Goal: Transaction & Acquisition: Purchase product/service

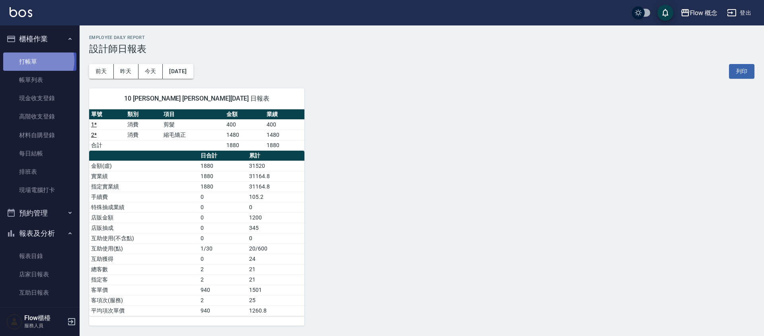
click at [35, 60] on link "打帳單" at bounding box center [39, 61] width 73 height 18
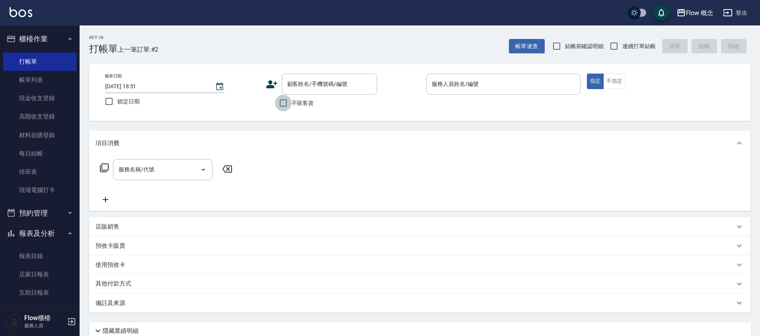
click at [277, 105] on input "不留客資" at bounding box center [283, 103] width 17 height 17
checkbox input "true"
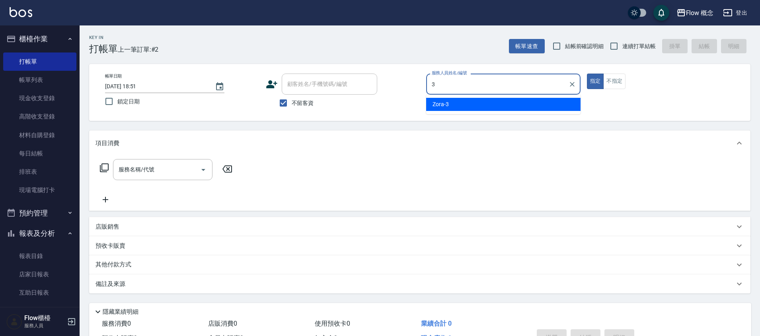
type input "Zora-3"
type button "true"
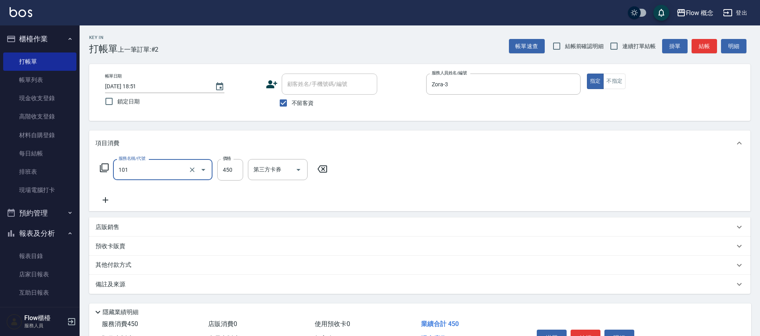
type input "髮浴 (101)"
type input "450"
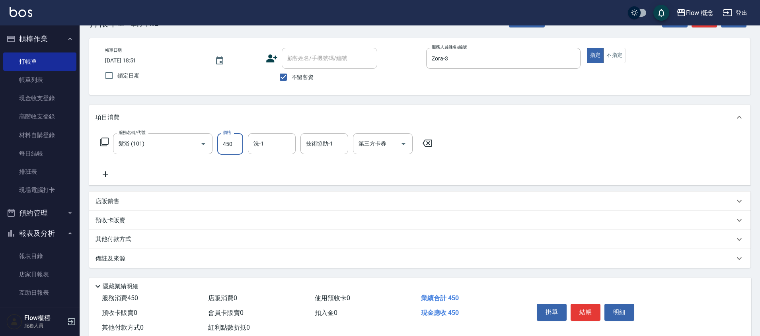
scroll to position [48, 0]
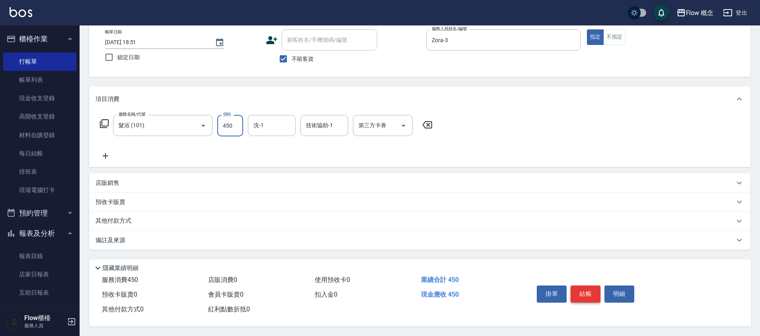
click at [587, 286] on button "結帳" at bounding box center [585, 294] width 30 height 17
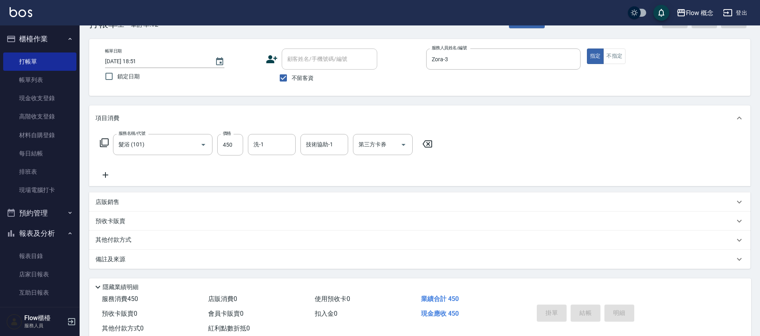
scroll to position [0, 0]
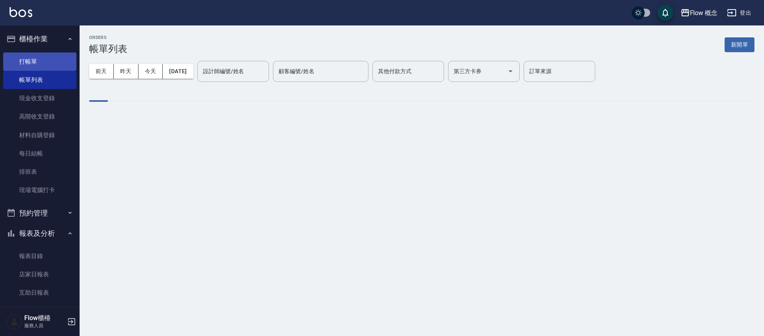
click at [21, 69] on link "打帳單" at bounding box center [39, 61] width 73 height 18
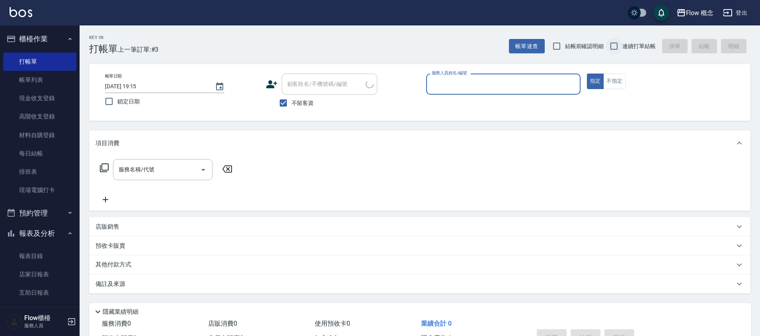
click at [612, 42] on input "連續打單結帳" at bounding box center [613, 46] width 17 height 17
checkbox input "true"
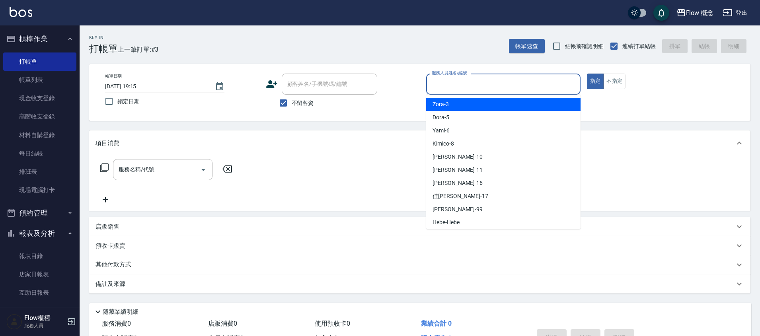
click at [523, 87] on input "服務人員姓名/編號" at bounding box center [503, 84] width 147 height 14
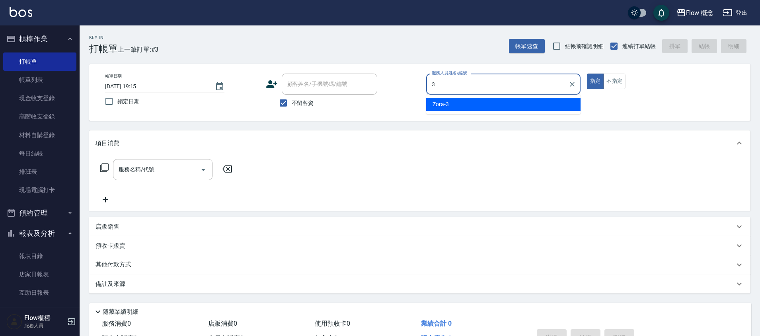
type input "Zora-3"
type button "true"
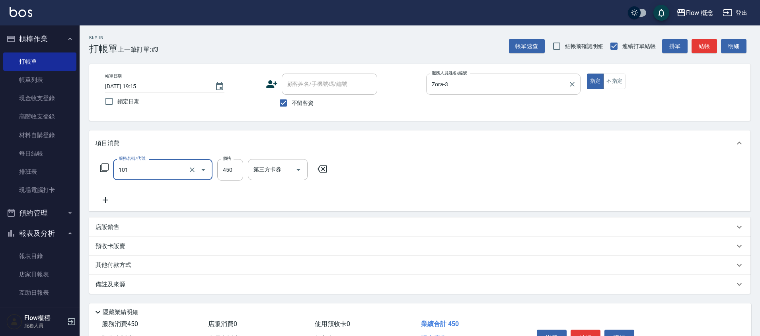
type input "髮浴 (101)"
type input "450"
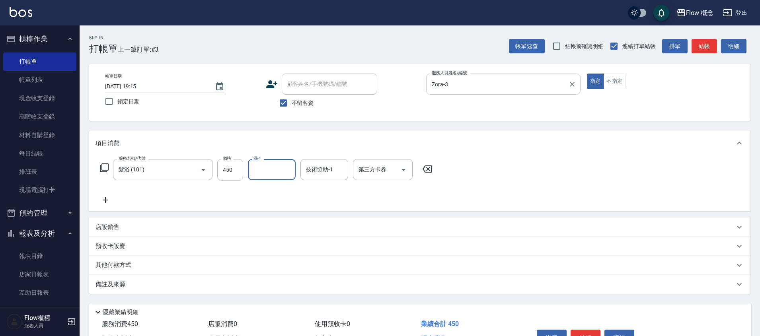
type input "1"
click at [343, 170] on icon "Clear" at bounding box center [340, 170] width 8 height 8
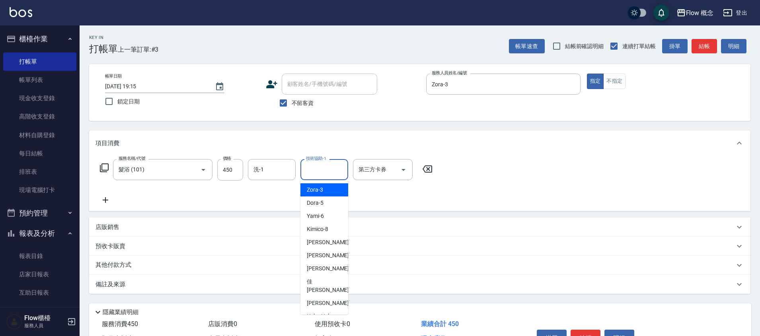
click at [283, 157] on div "服務名稱/代號 髮浴 (101) 服務名稱/代號 價格 450 價格 洗-1 洗-1 技術協助-1 技術協助-1 第三方卡券 第三方卡券" at bounding box center [419, 183] width 661 height 55
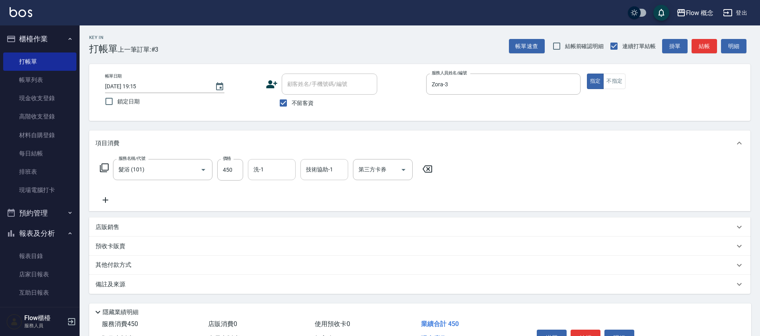
click at [282, 161] on div "洗-1" at bounding box center [272, 169] width 48 height 21
type input "佳[PERSON_NAME]-17"
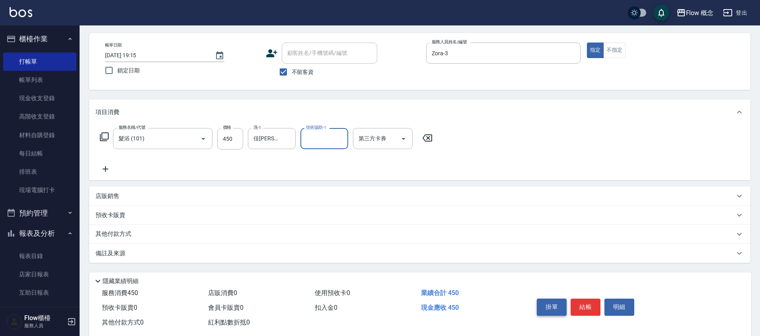
scroll to position [48, 0]
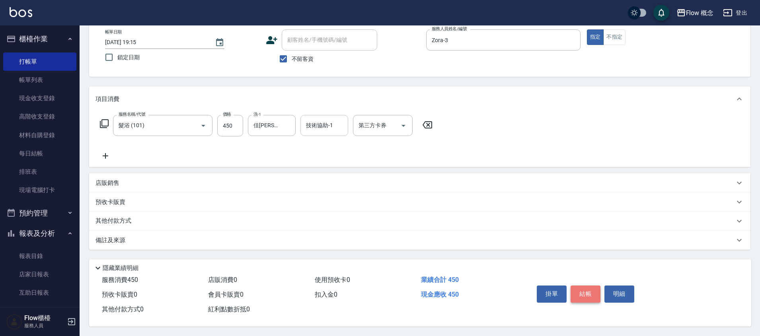
click at [591, 294] on button "結帳" at bounding box center [585, 294] width 30 height 17
type input "[DATE] 19:16"
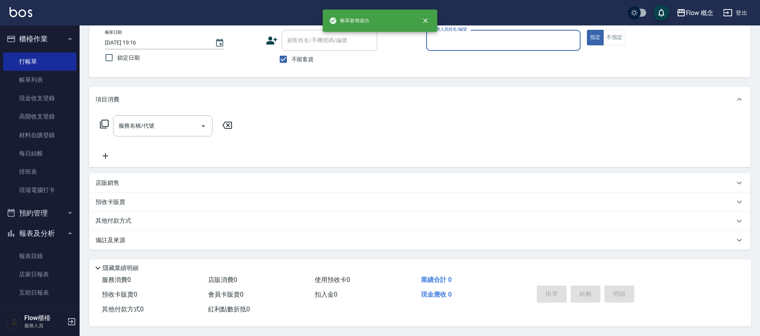
scroll to position [47, 0]
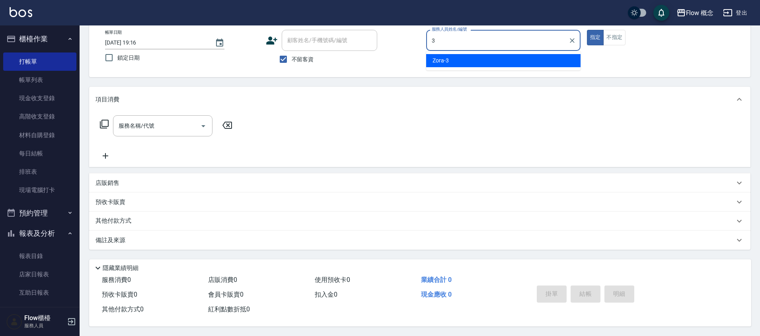
type input "Zora-3"
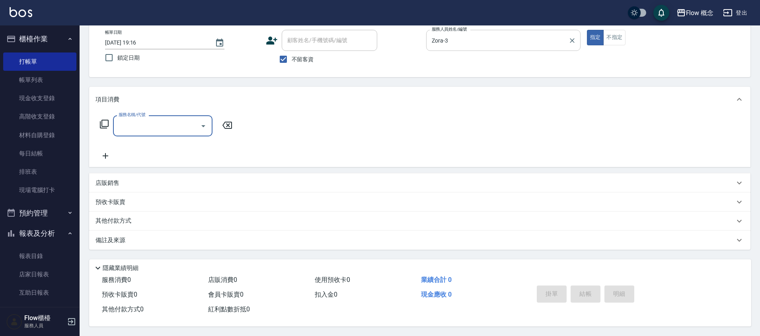
type input "7"
type input "="
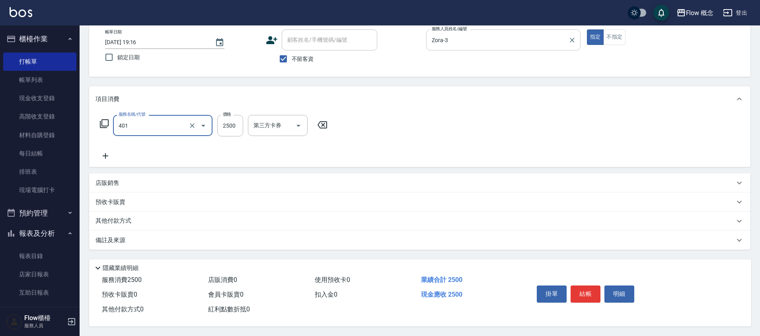
type input "染髮(401)"
type input "1000"
click at [591, 313] on div "掛單 結帳 明細" at bounding box center [633, 295] width 218 height 44
click at [583, 291] on button "結帳" at bounding box center [585, 294] width 30 height 17
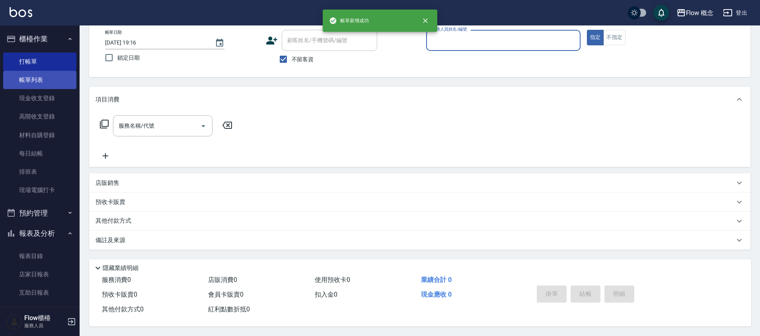
click at [31, 75] on link "帳單列表" at bounding box center [39, 80] width 73 height 18
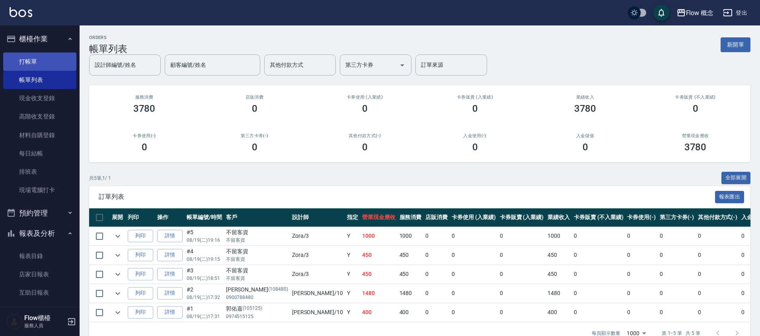
click at [43, 57] on link "打帳單" at bounding box center [39, 61] width 73 height 18
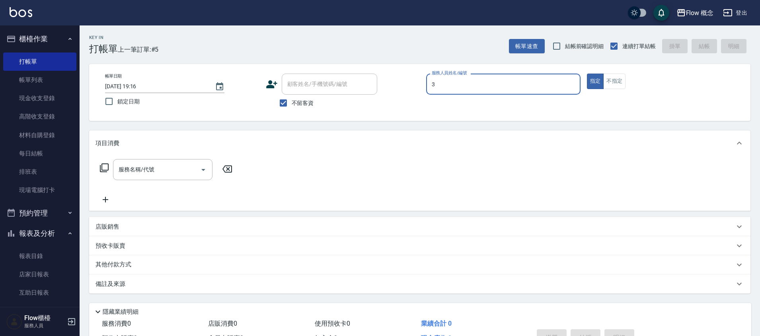
type input "Zora-3"
type button "true"
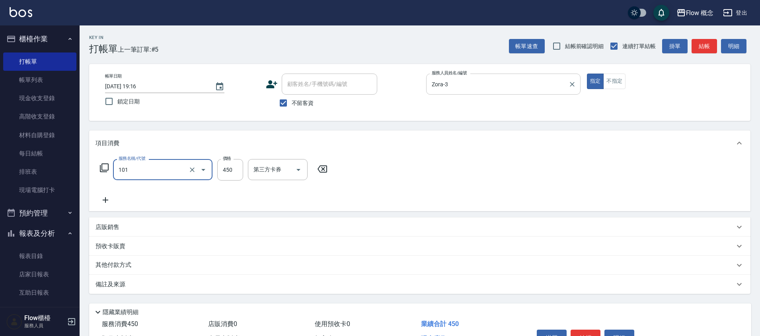
type input "髮浴 (101)"
type input "100"
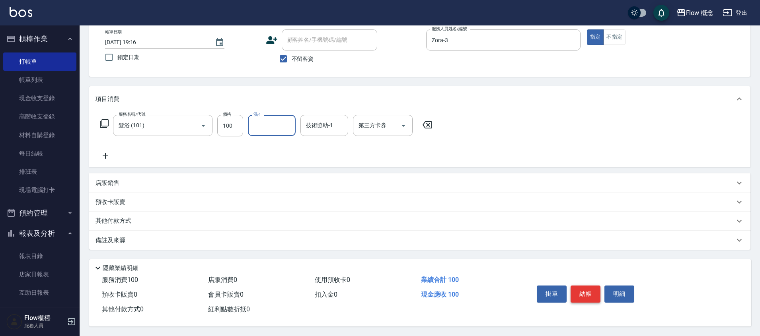
scroll to position [48, 0]
click at [585, 295] on button "結帳" at bounding box center [585, 294] width 30 height 17
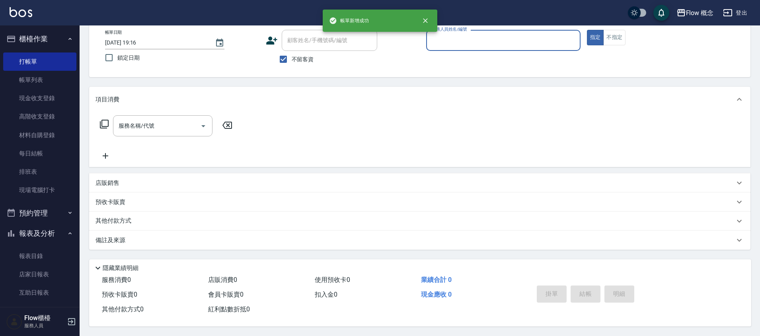
scroll to position [47, 0]
click at [470, 44] on div "服務人員姓名/編號" at bounding box center [503, 40] width 154 height 21
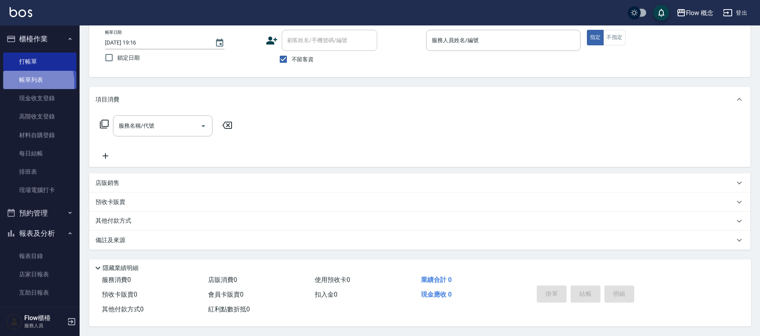
click at [20, 84] on link "帳單列表" at bounding box center [39, 80] width 73 height 18
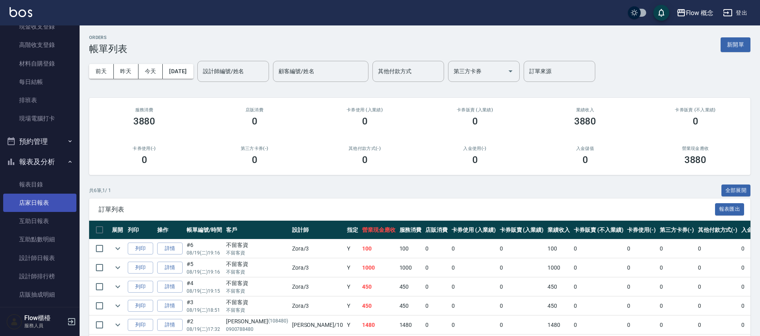
scroll to position [157, 0]
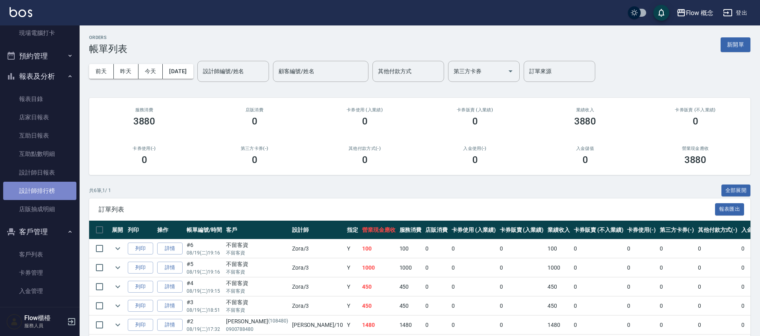
click at [57, 191] on link "設計師排行榜" at bounding box center [39, 191] width 73 height 18
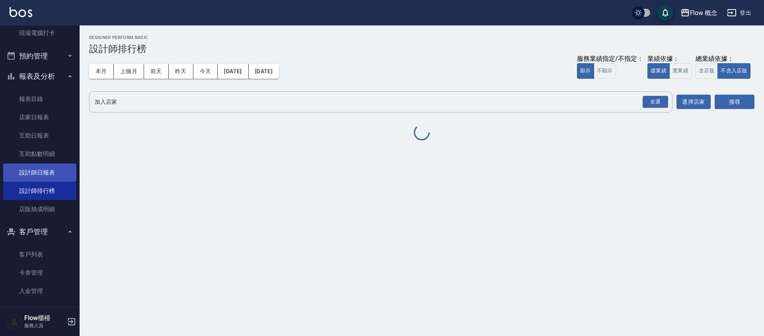
click at [59, 169] on link "設計師日報表" at bounding box center [39, 172] width 73 height 18
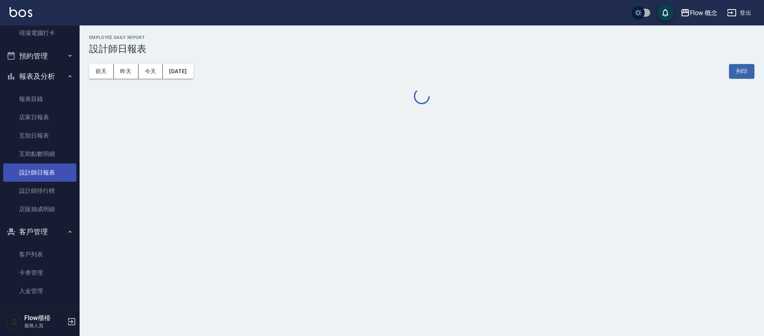
click at [59, 169] on link "設計師日報表" at bounding box center [39, 172] width 73 height 18
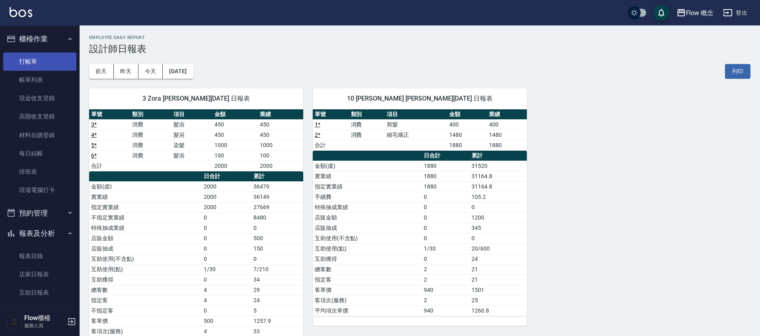
click at [54, 58] on link "打帳單" at bounding box center [39, 61] width 73 height 18
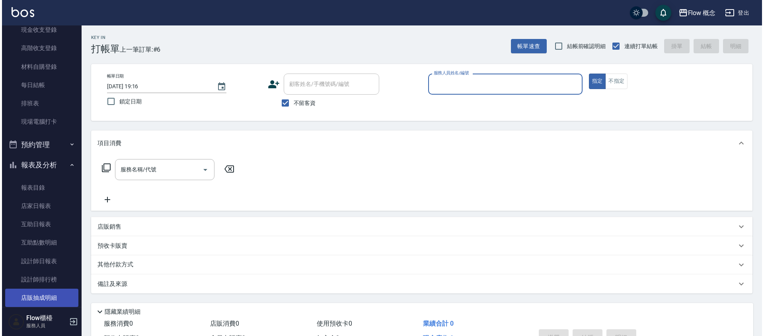
scroll to position [148, 0]
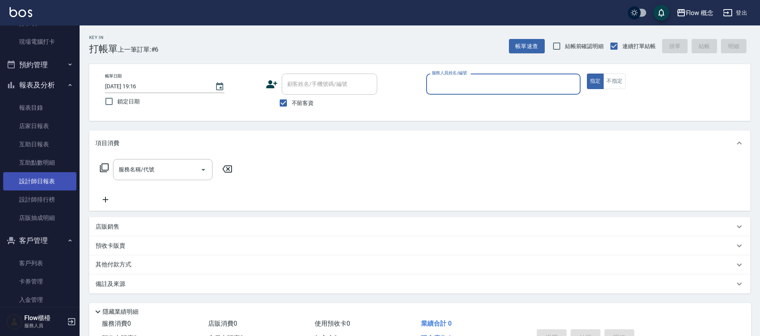
click at [52, 183] on link "設計師日報表" at bounding box center [39, 181] width 73 height 18
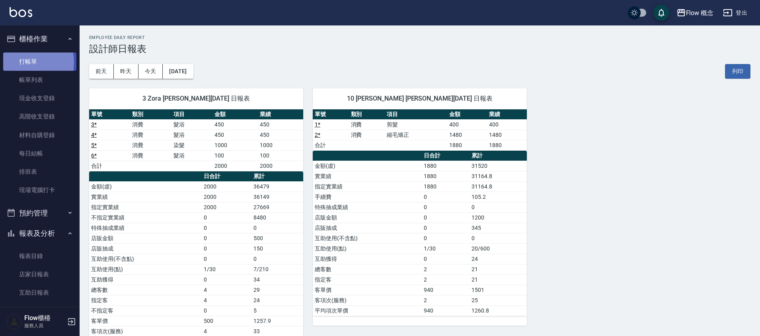
click at [20, 62] on link "打帳單" at bounding box center [39, 61] width 73 height 18
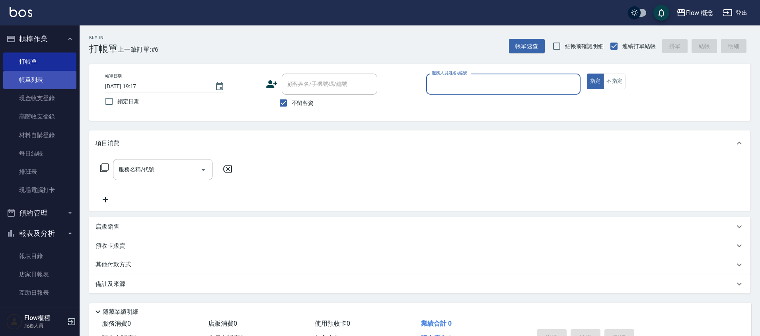
click at [21, 76] on link "帳單列表" at bounding box center [39, 80] width 73 height 18
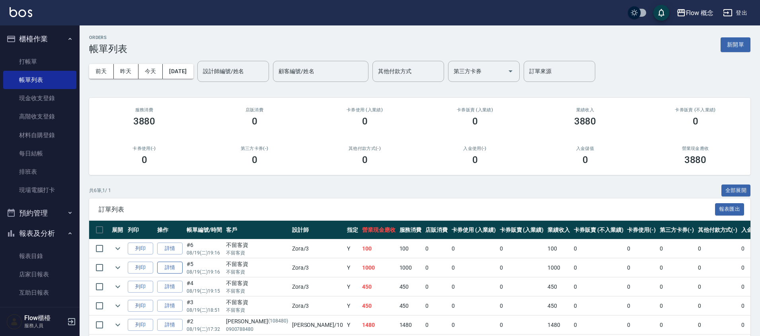
click at [170, 264] on link "詳情" at bounding box center [169, 268] width 25 height 12
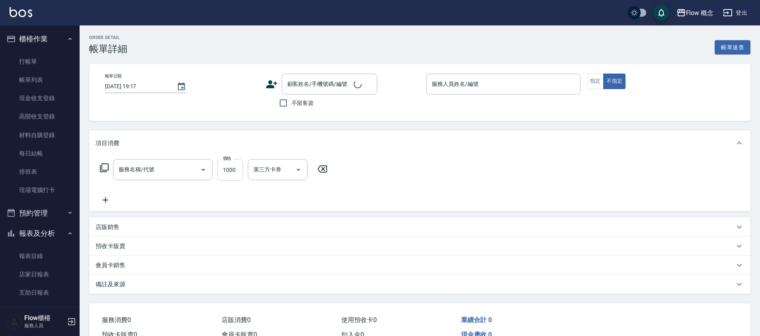
type input "[DATE] 19:16"
checkbox input "true"
type input "Zora-3"
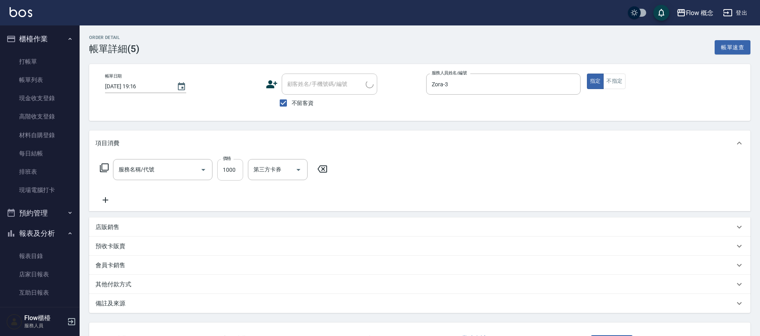
type input "染髮(401)"
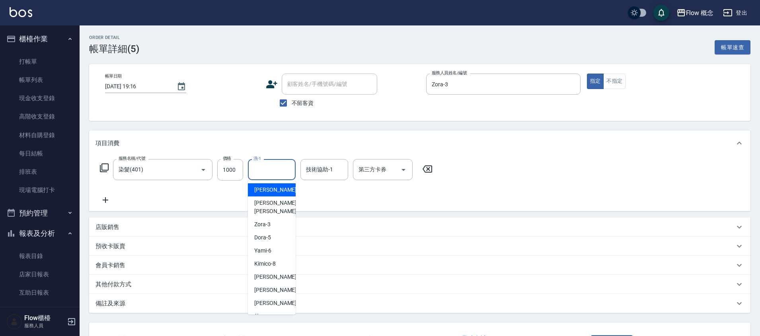
click at [268, 171] on input "洗-1" at bounding box center [271, 170] width 41 height 14
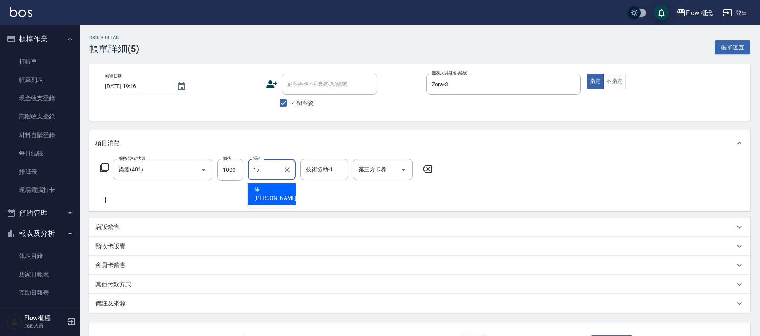
type input "佳[PERSON_NAME]-17"
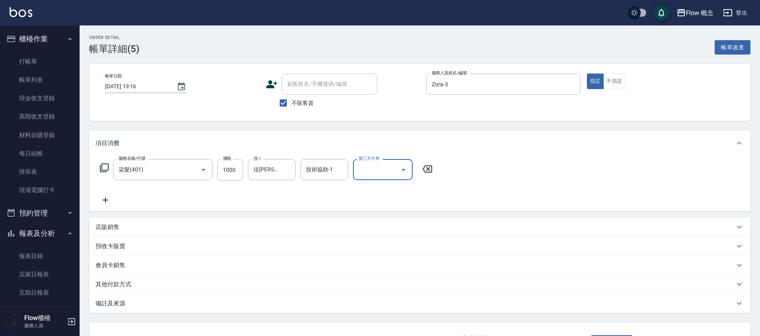
scroll to position [63, 0]
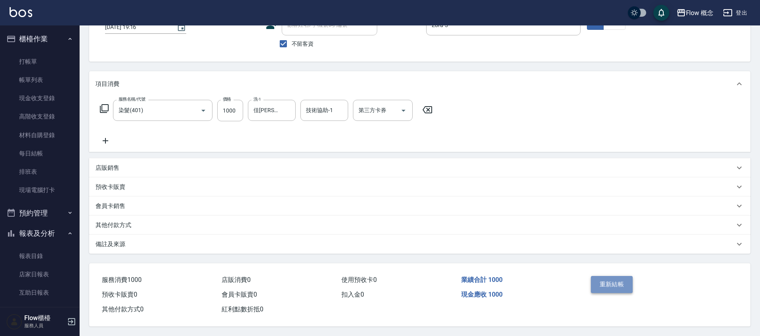
click at [592, 286] on button "重新結帳" at bounding box center [612, 284] width 42 height 17
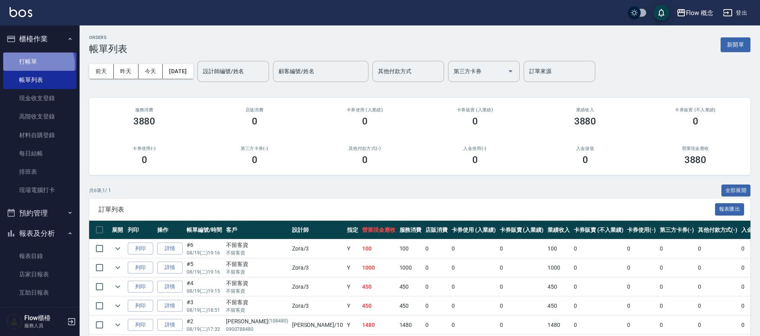
click at [35, 64] on link "打帳單" at bounding box center [39, 61] width 73 height 18
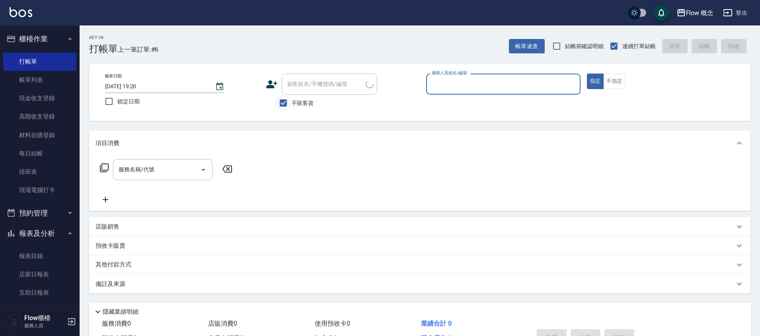
click at [286, 97] on input "不留客資" at bounding box center [283, 103] width 17 height 17
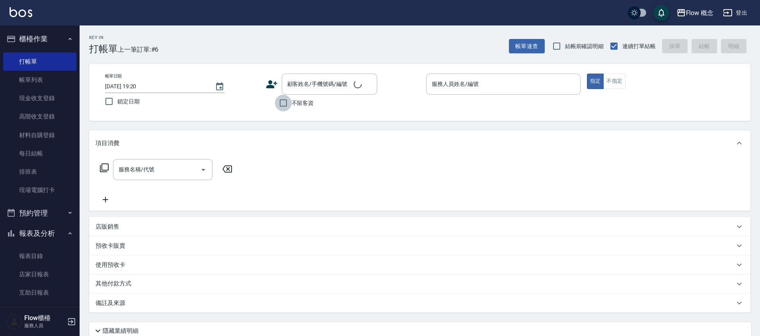
click at [286, 97] on input "不留客資" at bounding box center [283, 103] width 17 height 17
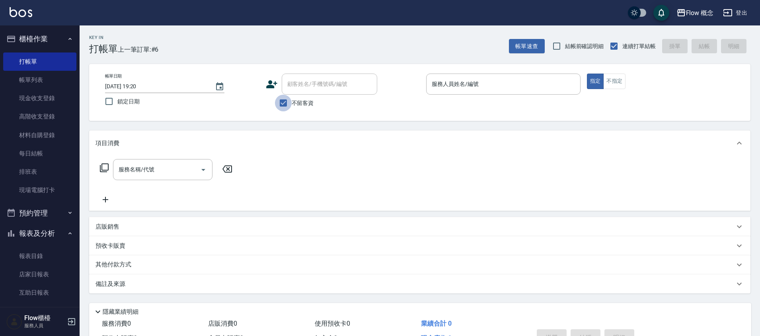
click at [283, 101] on input "不留客資" at bounding box center [283, 103] width 17 height 17
checkbox input "false"
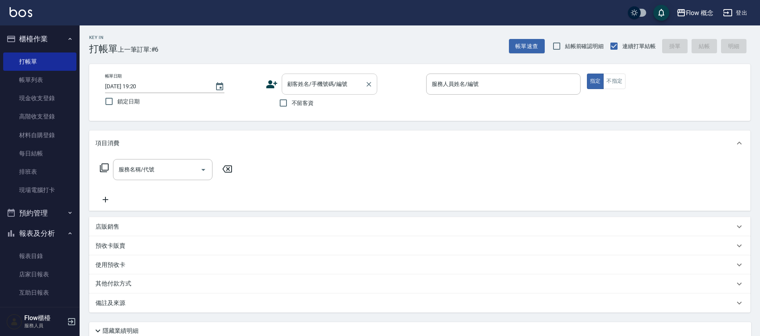
click at [292, 87] on input "顧客姓名/手機號碼/編號" at bounding box center [323, 84] width 76 height 14
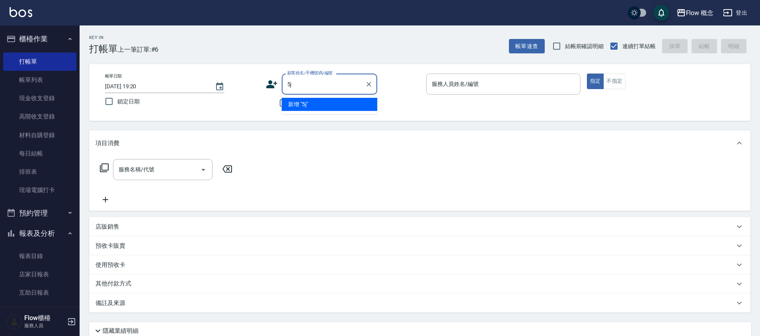
type input "5"
type input "ˋ"
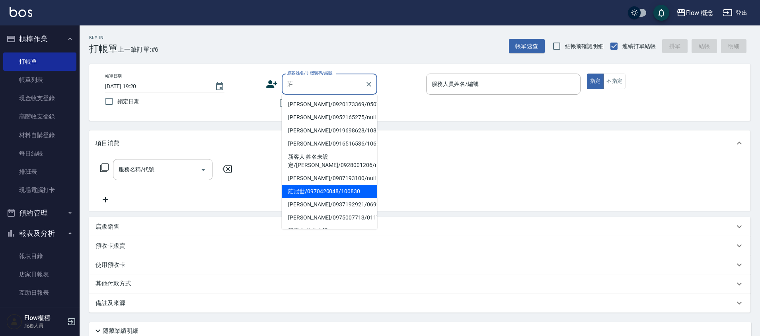
click at [323, 194] on li "莊冠世/0970420048/100830" at bounding box center [329, 191] width 95 height 13
type input "莊冠世/0970420048/100830"
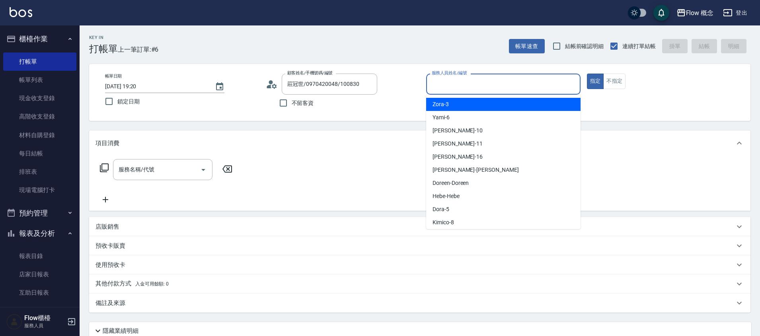
click at [457, 83] on input "服務人員姓名/編號" at bounding box center [503, 84] width 147 height 14
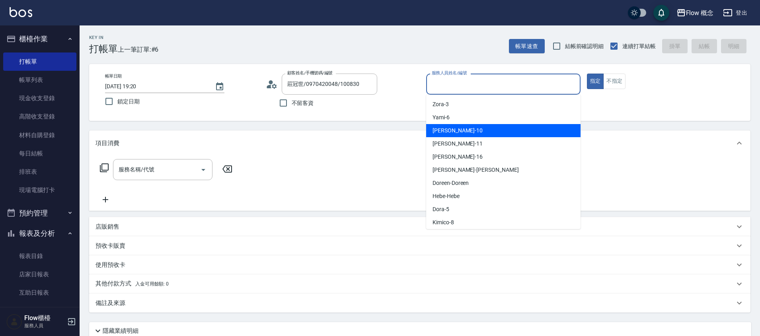
click at [435, 132] on span "[PERSON_NAME] -10" at bounding box center [457, 130] width 50 height 8
type input "[PERSON_NAME]-10"
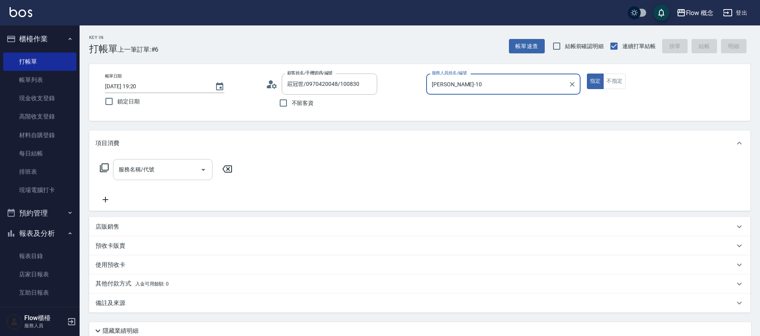
click at [180, 172] on input "服務名稱/代號" at bounding box center [157, 170] width 80 height 14
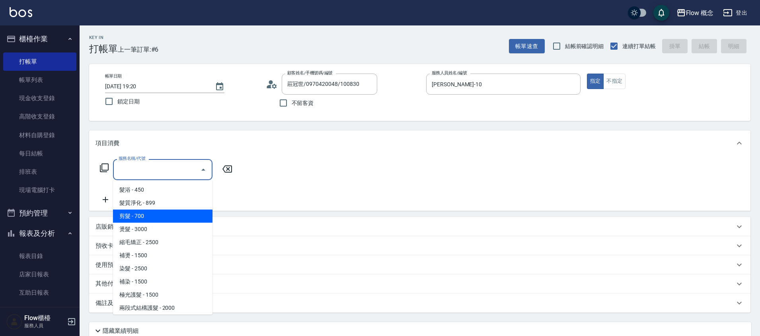
click at [165, 211] on span "剪髮 - 700" at bounding box center [162, 216] width 99 height 13
type input "剪髮(201)"
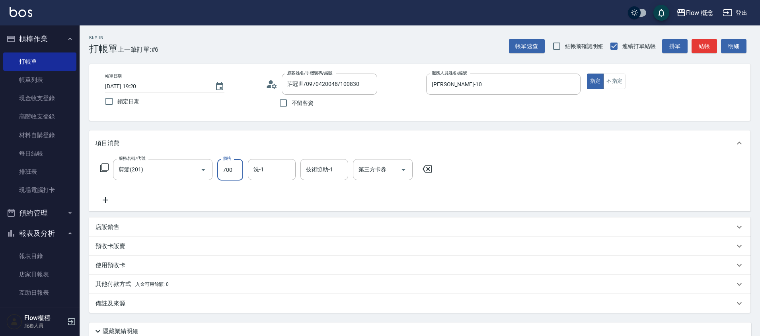
click at [227, 169] on input "700" at bounding box center [230, 169] width 26 height 21
click at [237, 167] on input "0" at bounding box center [230, 169] width 26 height 21
type input "500"
click at [113, 225] on p "店販銷售" at bounding box center [107, 227] width 24 height 8
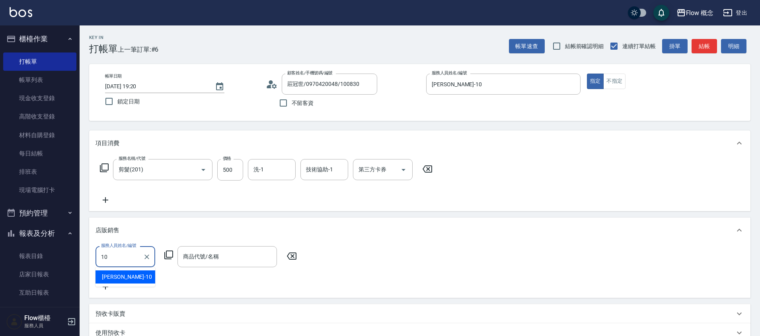
type input "[PERSON_NAME]-10"
click at [168, 256] on icon at bounding box center [169, 255] width 10 height 10
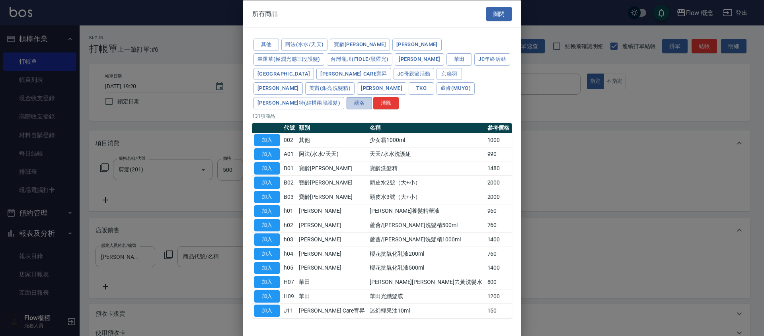
click at [346, 97] on button "蘊洛" at bounding box center [358, 103] width 25 height 12
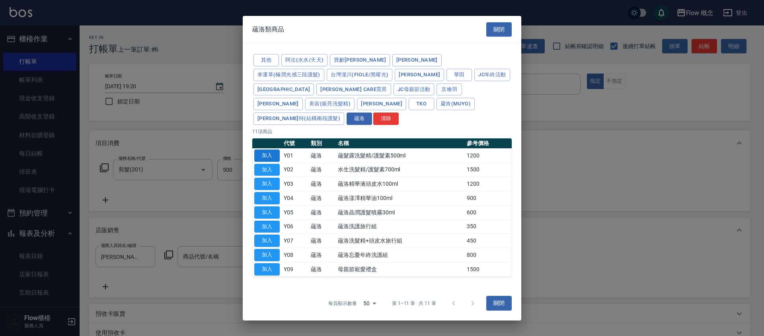
click at [272, 150] on button "加入" at bounding box center [266, 156] width 25 height 12
type input "蘊髮露洗髮精/護髮素500ml"
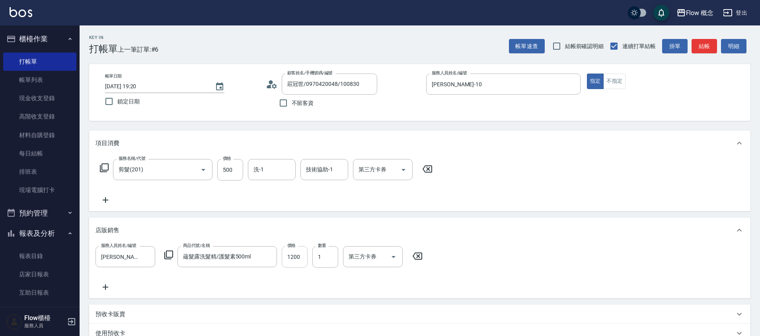
click at [304, 257] on input "1200" at bounding box center [295, 256] width 26 height 21
type input "960"
click at [708, 45] on button "結帳" at bounding box center [703, 46] width 25 height 15
type input "[DATE] 19:22"
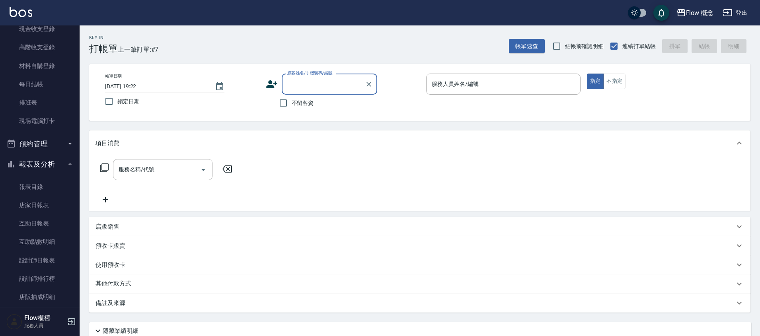
scroll to position [84, 0]
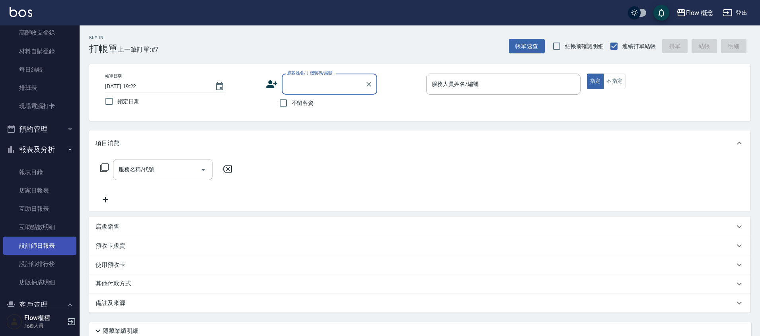
click at [36, 245] on link "設計師日報表" at bounding box center [39, 246] width 73 height 18
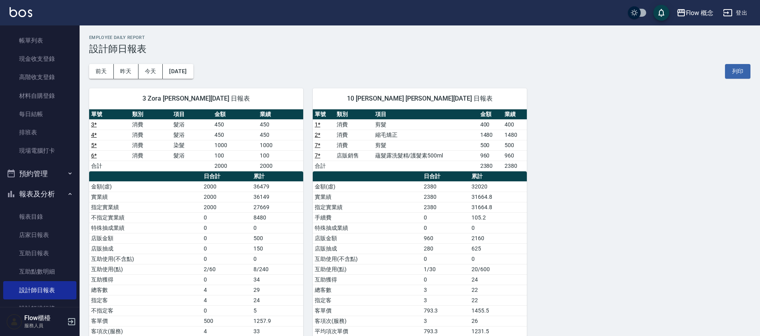
scroll to position [37, 0]
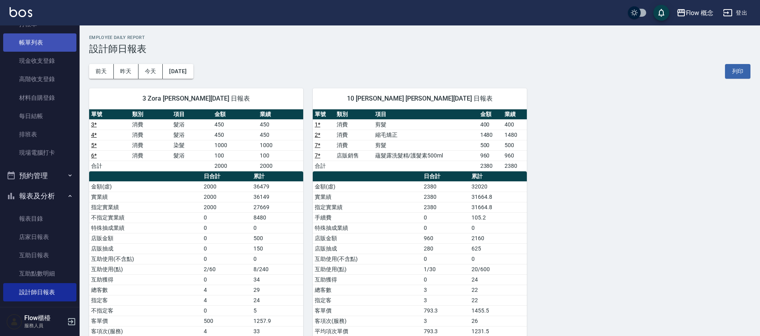
click at [42, 47] on link "帳單列表" at bounding box center [39, 42] width 73 height 18
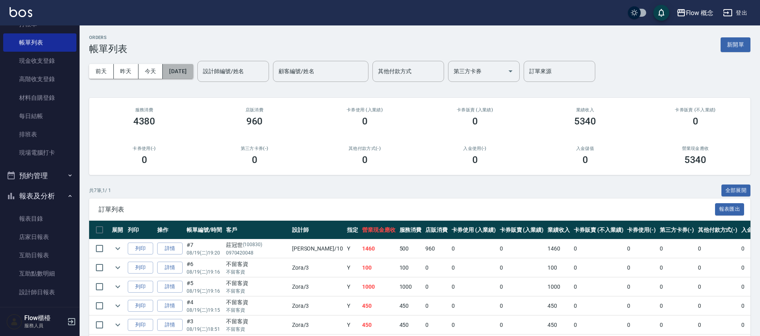
click at [189, 68] on button "[DATE]" at bounding box center [178, 71] width 30 height 15
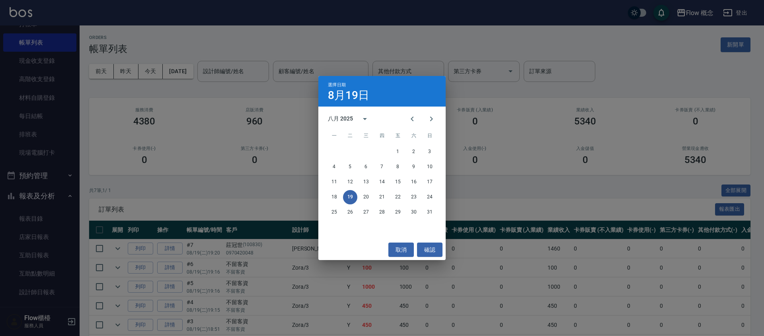
click at [280, 122] on div "選擇日期 [DATE] 八月 2025 一 二 三 四 五 六 日 1 2 3 4 5 6 7 8 9 10 11 12 13 14 15 16 17 18 …" at bounding box center [382, 168] width 764 height 336
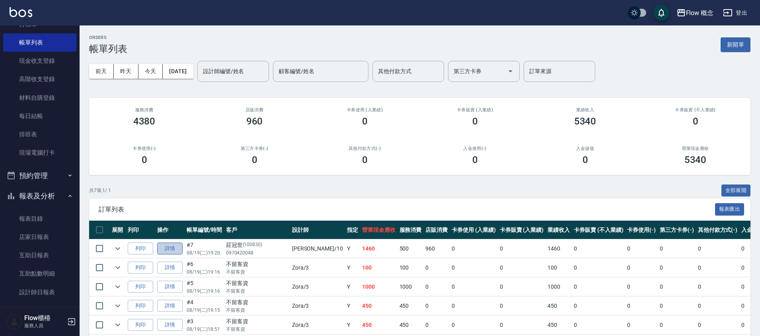
click at [169, 247] on link "詳情" at bounding box center [169, 249] width 25 height 12
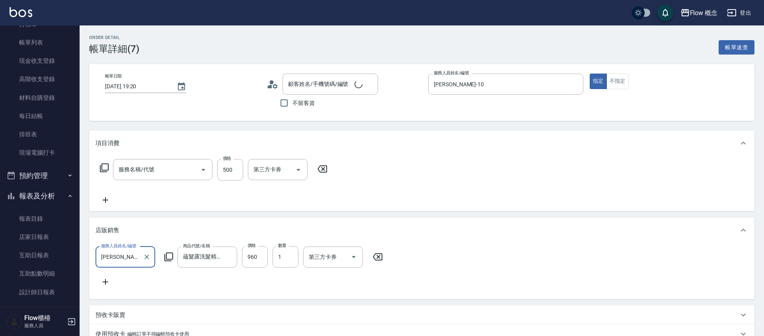
type input "[DATE] 19:20"
type input "[PERSON_NAME]-10"
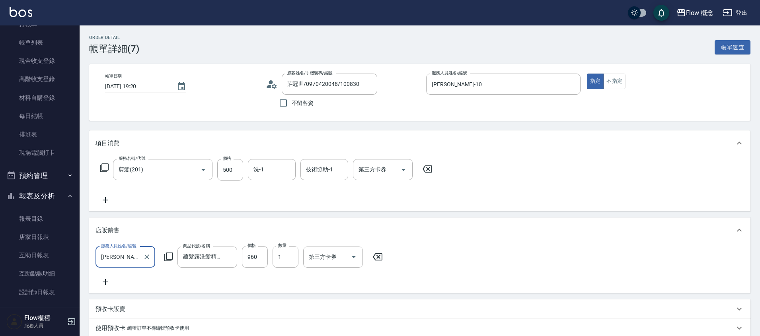
type input "莊冠世/0970420048/100830"
type input "剪髮(201)"
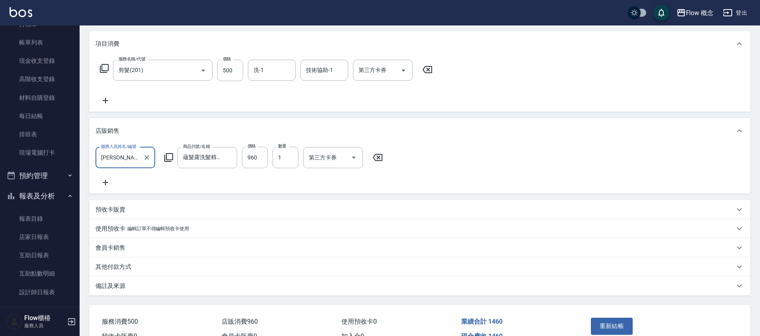
scroll to position [124, 0]
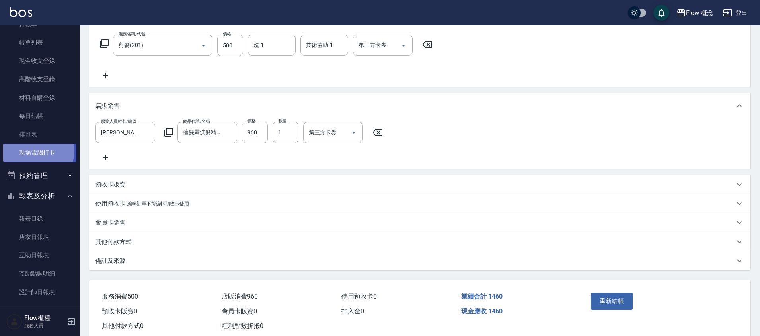
click at [31, 150] on link "現場電腦打卡" at bounding box center [39, 153] width 73 height 18
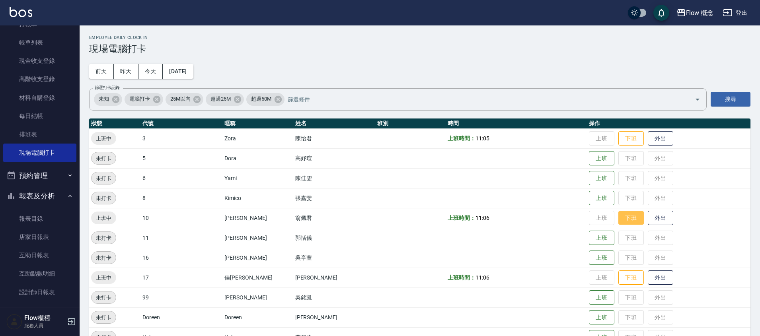
click at [618, 222] on button "下班" at bounding box center [630, 218] width 25 height 14
click at [618, 283] on button "下班" at bounding box center [630, 278] width 25 height 14
click at [618, 139] on button "下班" at bounding box center [630, 139] width 25 height 14
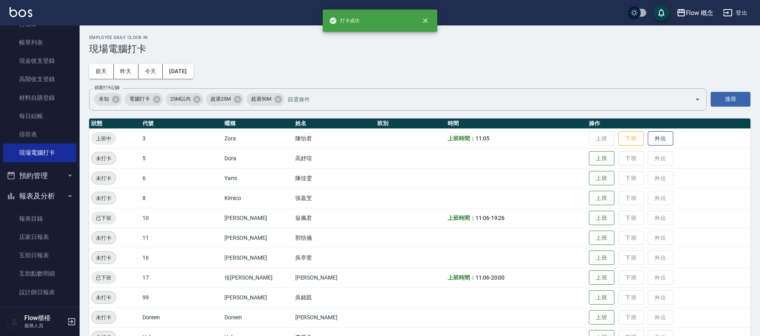
click at [599, 147] on td "上班 下班 外出" at bounding box center [668, 138] width 163 height 20
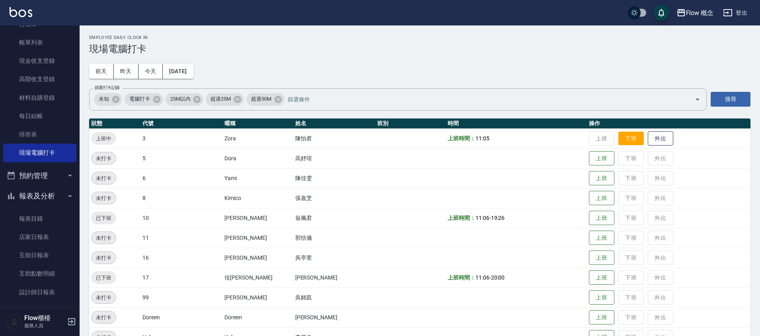
click at [618, 141] on button "下班" at bounding box center [630, 139] width 25 height 14
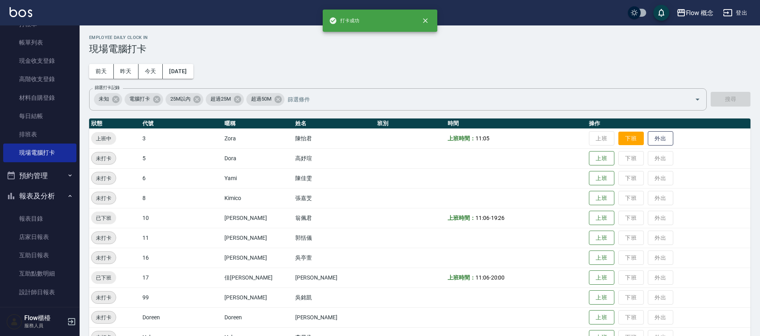
click at [618, 141] on button "下班" at bounding box center [630, 139] width 25 height 14
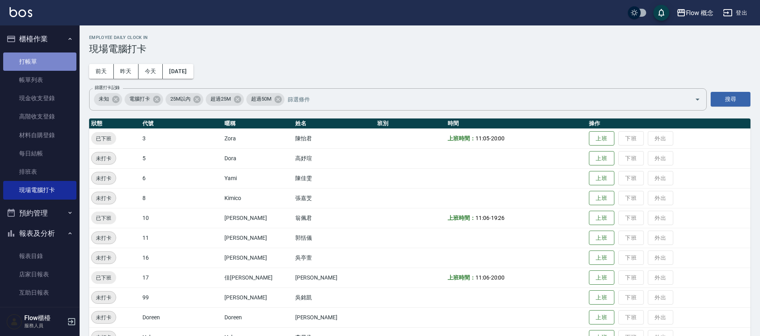
click at [44, 66] on link "打帳單" at bounding box center [39, 61] width 73 height 18
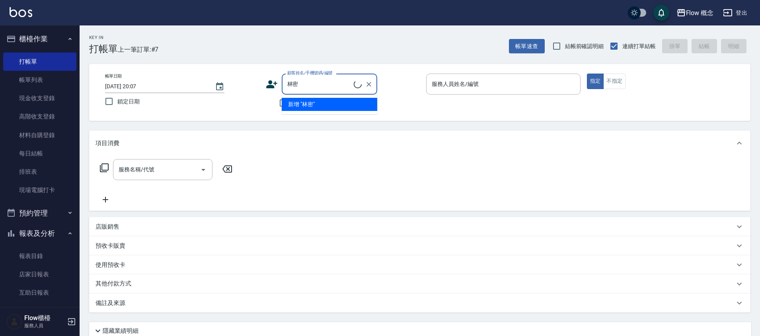
type input "林蜜染"
click at [298, 103] on li "林蜜/0988460148/0801271" at bounding box center [329, 104] width 95 height 13
type input "林蜜/0988460148/0801271"
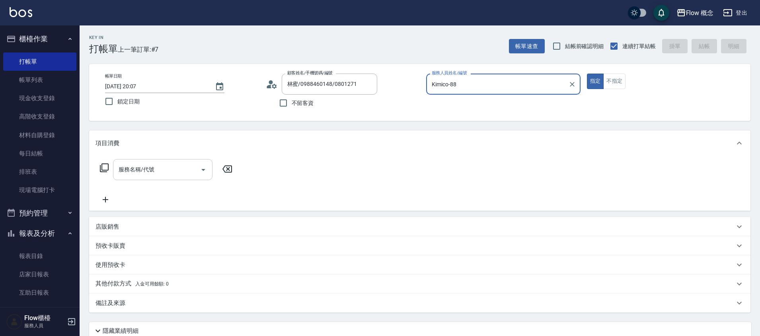
type input "Kimico-8"
click at [174, 160] on div "服務名稱/代號" at bounding box center [162, 169] width 99 height 21
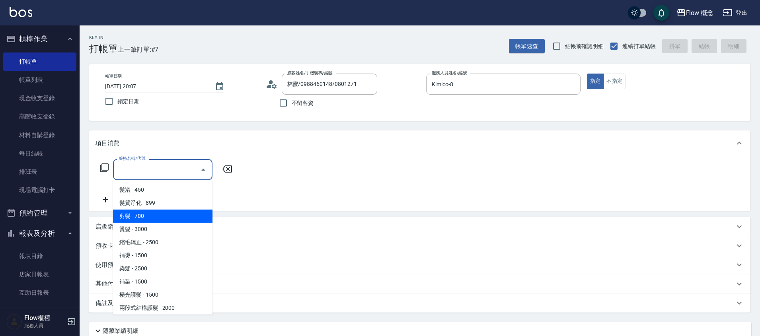
click at [156, 213] on span "剪髮 - 700" at bounding box center [162, 216] width 99 height 13
type input "剪髮(201)"
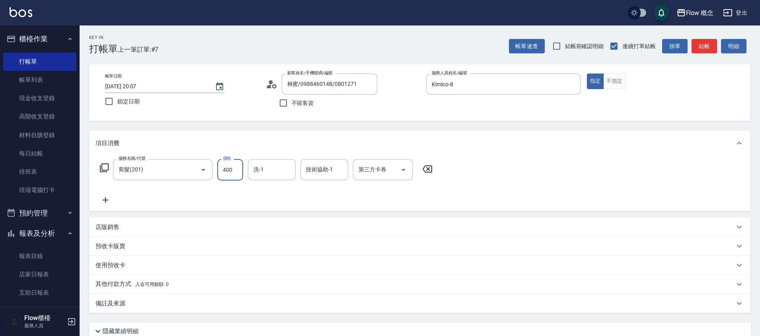
type input "400"
click at [163, 227] on div "店販銷售" at bounding box center [414, 227] width 639 height 8
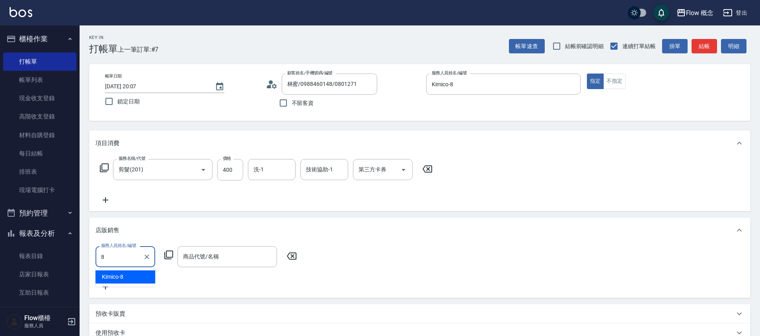
type input "Kimico-8"
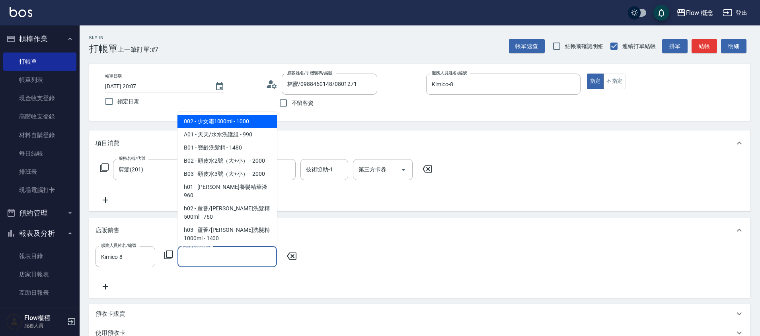
click at [220, 257] on input "商品代號/名稱" at bounding box center [227, 257] width 92 height 14
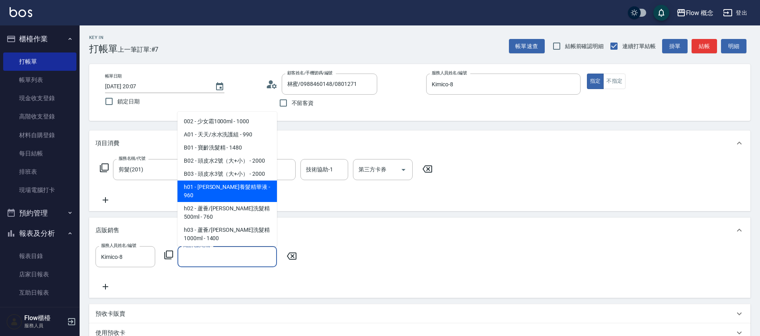
click at [237, 189] on span "h01 - [PERSON_NAME]養髮精華液 - 960" at bounding box center [226, 191] width 99 height 21
type input "[PERSON_NAME]養髮精華液"
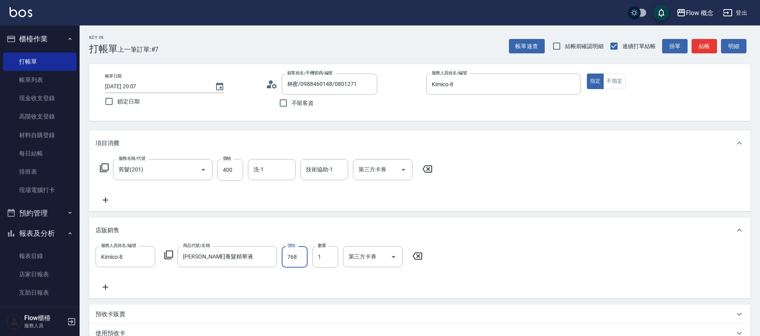
type input "768"
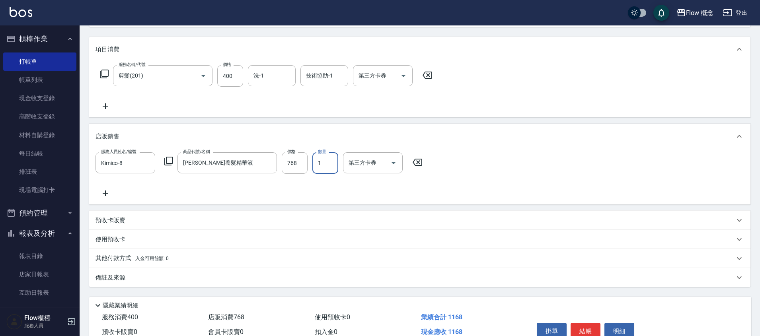
scroll to position [127, 0]
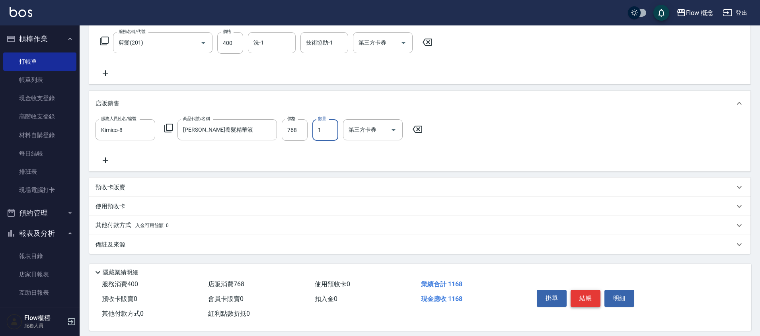
click at [592, 299] on button "結帳" at bounding box center [585, 298] width 30 height 17
type input "[DATE] 20:10"
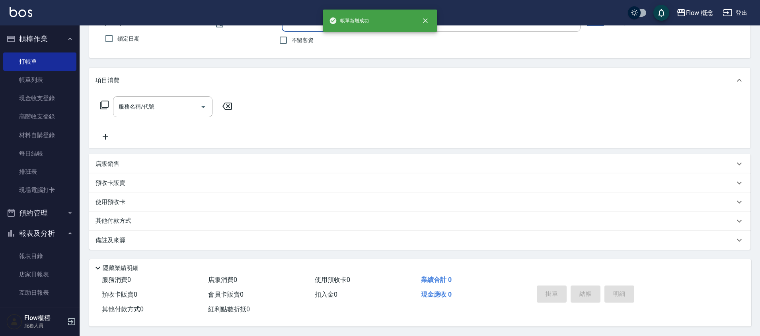
scroll to position [0, 0]
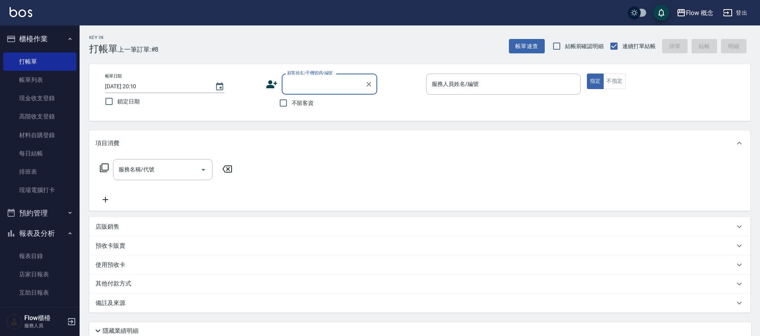
click at [344, 95] on div "不留客資" at bounding box center [321, 103] width 111 height 17
click at [323, 85] on input "顧客姓名/手機號碼/編號" at bounding box center [323, 84] width 76 height 14
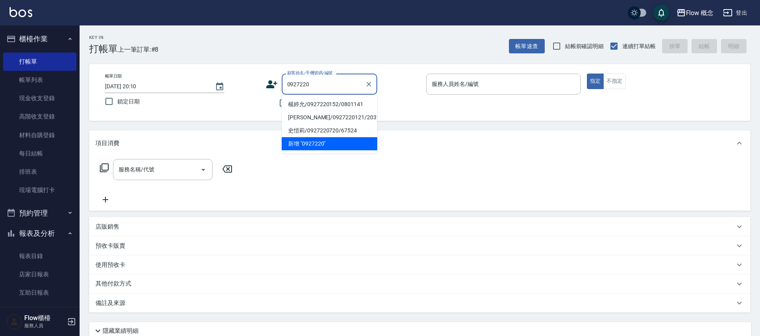
click at [319, 103] on li "楊婷允/0927220152/0801141" at bounding box center [329, 104] width 95 height 13
type input "楊婷允/0927220152/0801141"
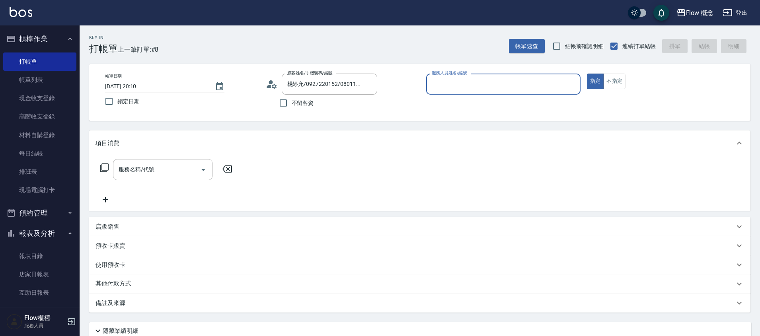
type input "Kimico-8"
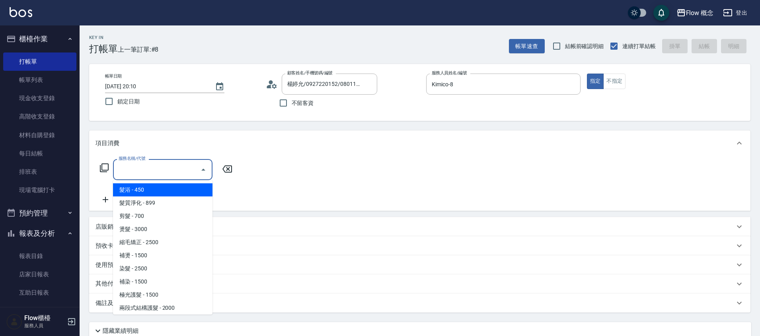
click at [166, 174] on input "服務名稱/代號" at bounding box center [157, 170] width 80 height 14
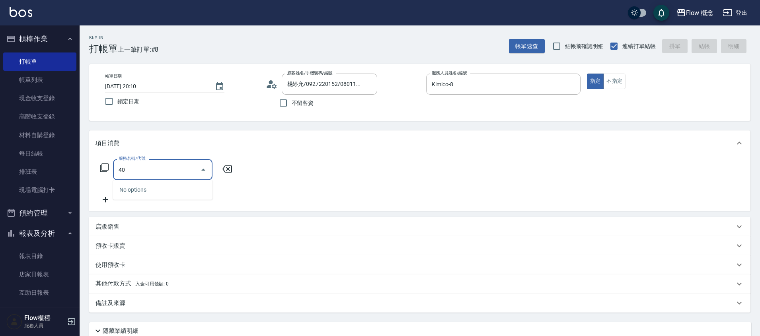
type input "4"
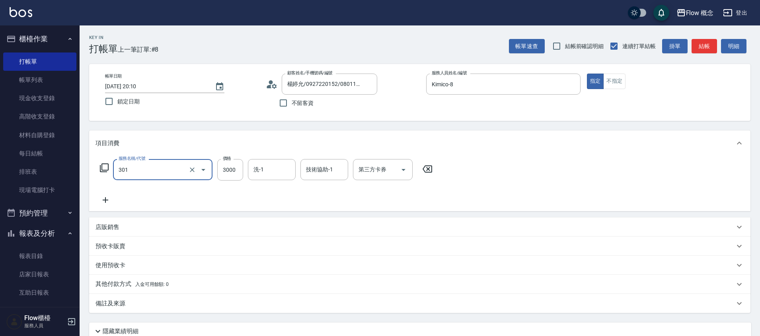
type input "燙髮(301)"
type input "4500"
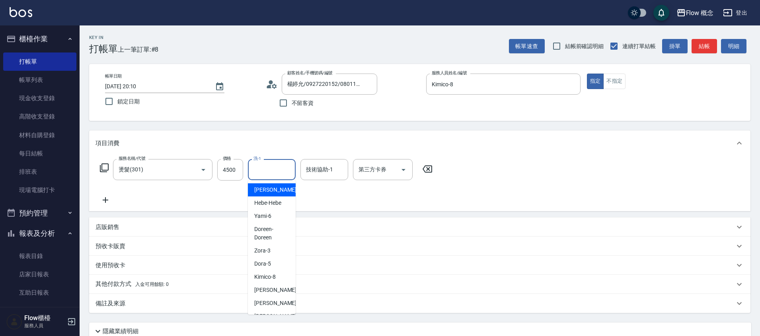
click at [278, 169] on input "洗-1" at bounding box center [271, 170] width 41 height 14
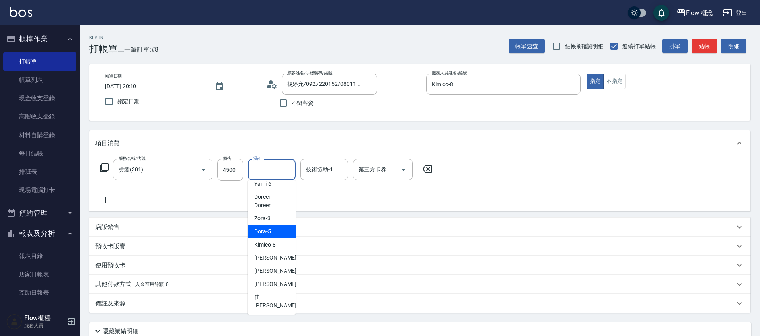
scroll to position [38, 0]
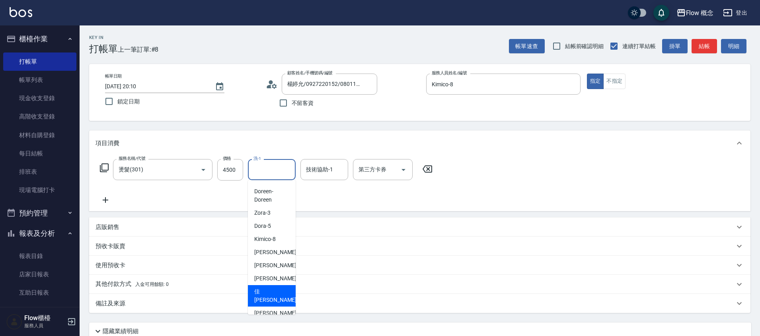
click at [273, 288] on div "佳[PERSON_NAME] -17" at bounding box center [272, 295] width 48 height 21
type input "佳[PERSON_NAME]-17"
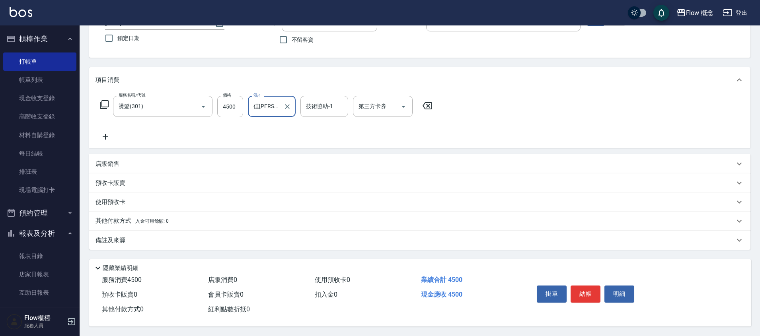
scroll to position [67, 0]
click at [125, 220] on p "其他付款方式 入金可用餘額: 0" at bounding box center [131, 221] width 73 height 9
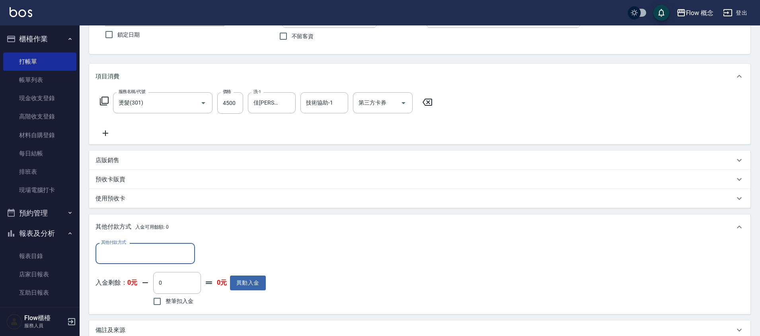
scroll to position [0, 0]
click at [132, 245] on div "其他付款方式" at bounding box center [144, 253] width 99 height 21
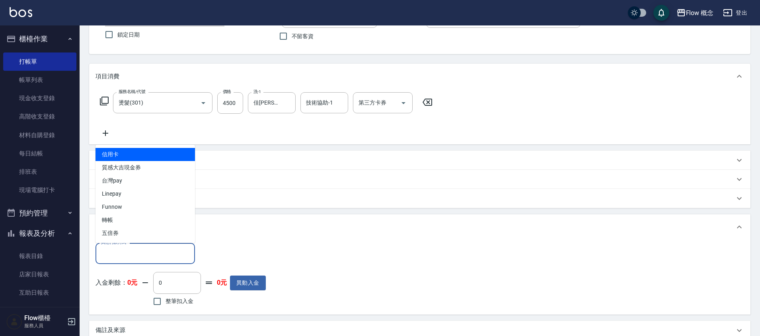
click at [128, 154] on span "信用卡" at bounding box center [144, 154] width 99 height 13
type input "信用卡"
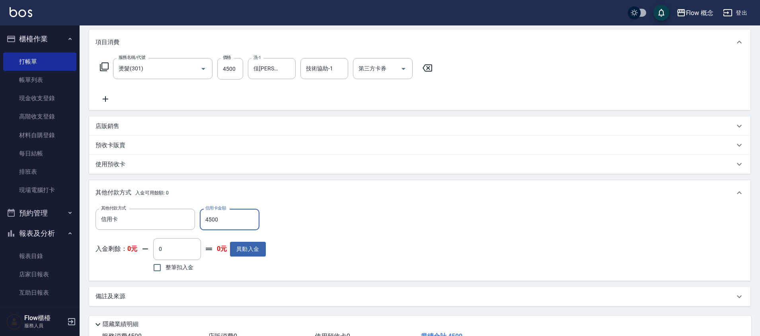
scroll to position [131, 0]
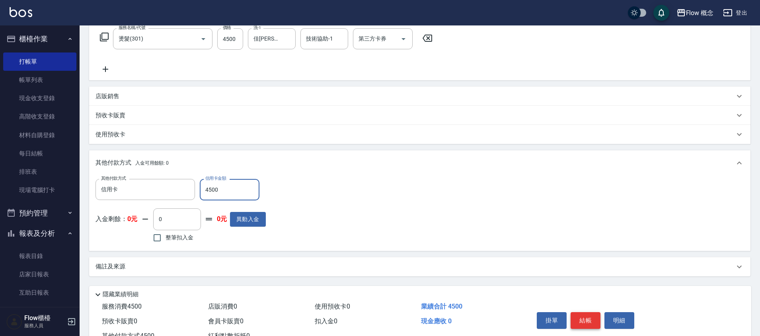
type input "4500"
click at [589, 323] on button "結帳" at bounding box center [585, 320] width 30 height 17
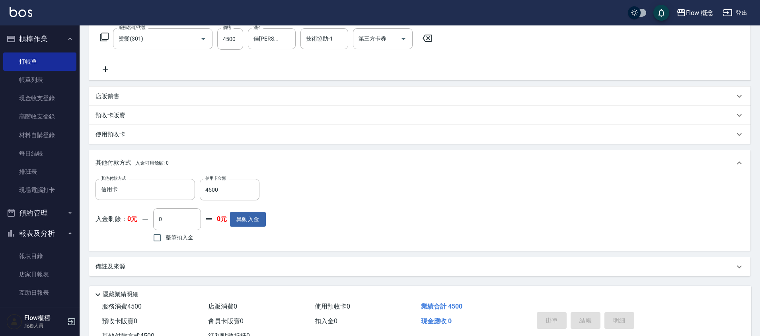
type input "[DATE] 20:11"
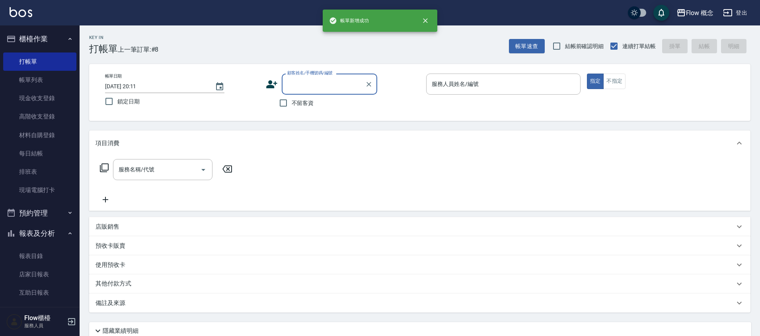
scroll to position [0, 0]
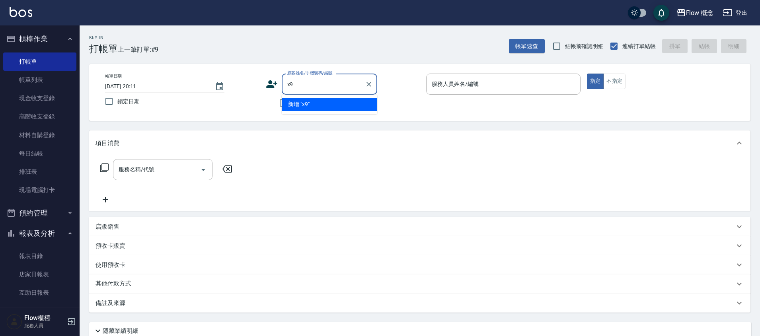
type input "x"
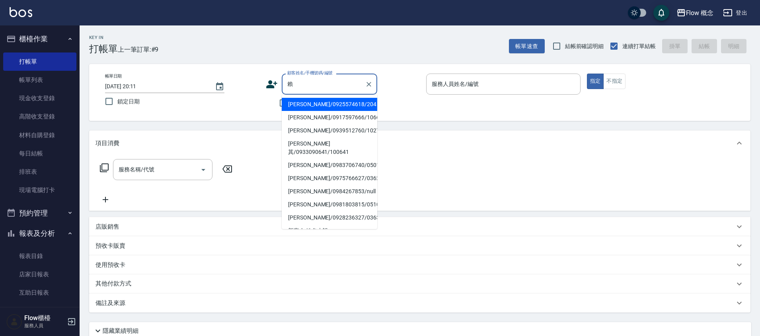
click at [331, 105] on li "[PERSON_NAME]/0925574618/204" at bounding box center [329, 104] width 95 height 13
type input "[PERSON_NAME]/0925574618/204"
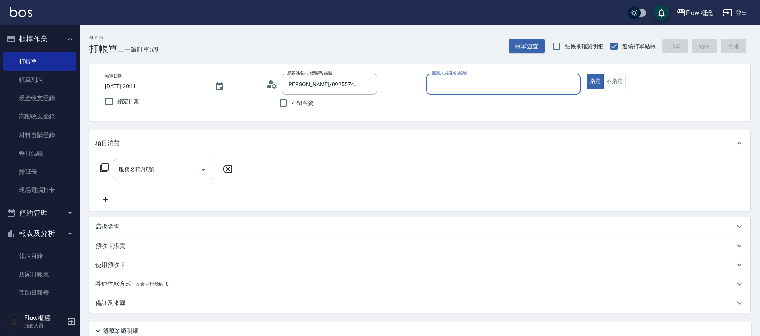
type input "８"
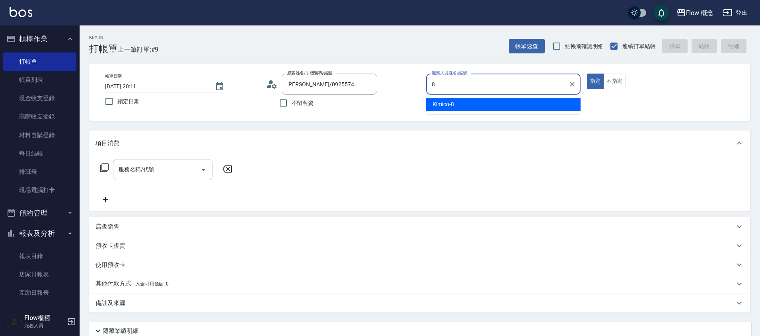
type input "Kimico-8"
type button "true"
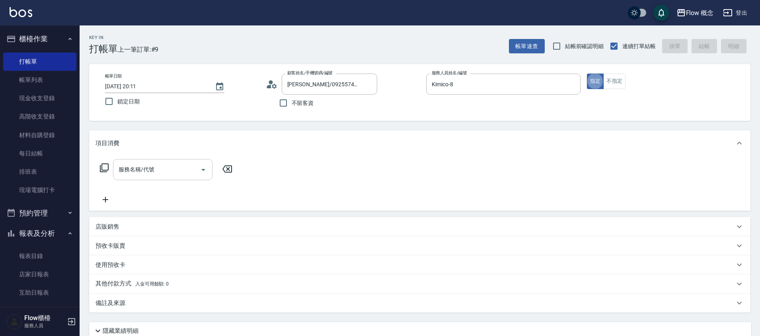
click at [157, 179] on div "服務名稱/代號" at bounding box center [162, 169] width 99 height 21
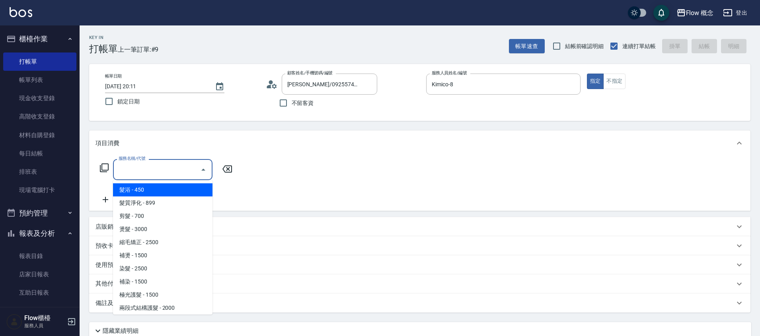
click at [150, 189] on span "髮浴 - 450" at bounding box center [162, 189] width 99 height 13
type input "髮浴 (101)"
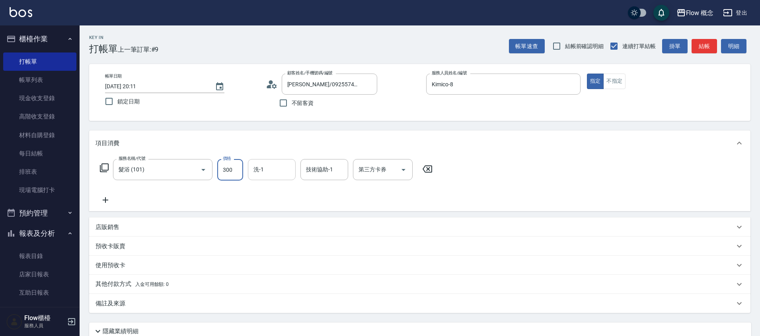
type input "300"
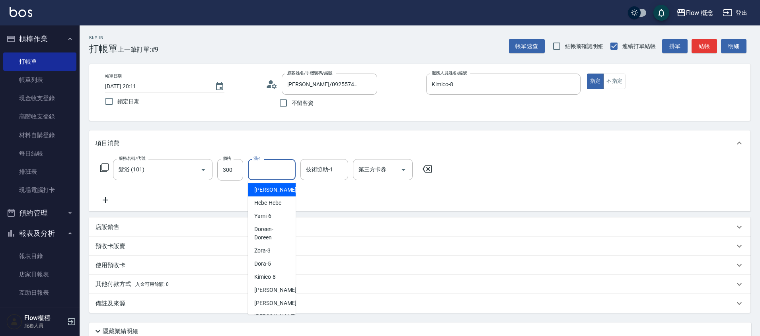
click at [285, 172] on input "洗-1" at bounding box center [271, 170] width 41 height 14
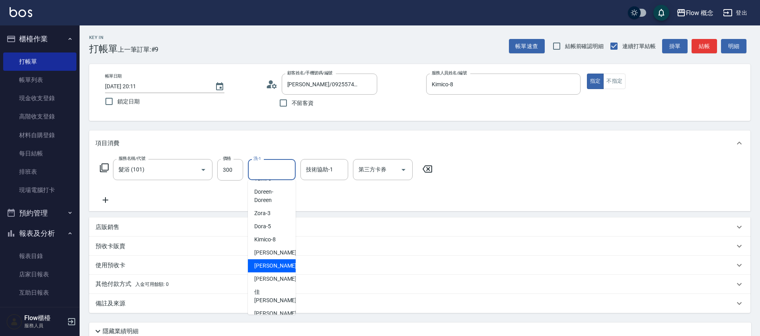
scroll to position [38, 0]
click at [274, 289] on div "佳[PERSON_NAME] -17" at bounding box center [272, 295] width 48 height 21
type input "佳[PERSON_NAME]-17"
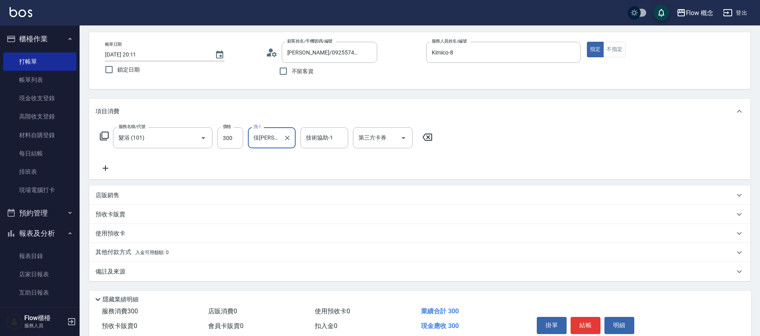
scroll to position [67, 0]
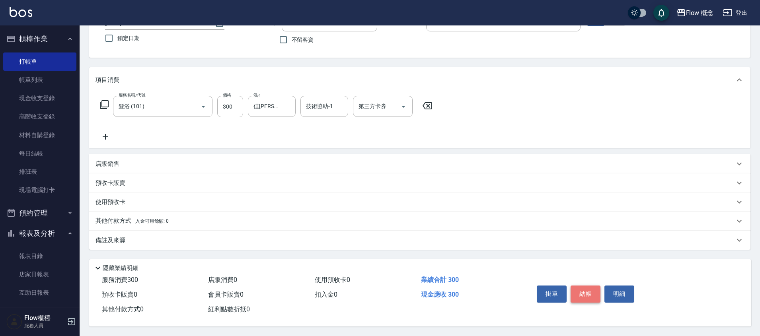
click at [593, 286] on button "結帳" at bounding box center [585, 294] width 30 height 17
type input "[DATE] 20:12"
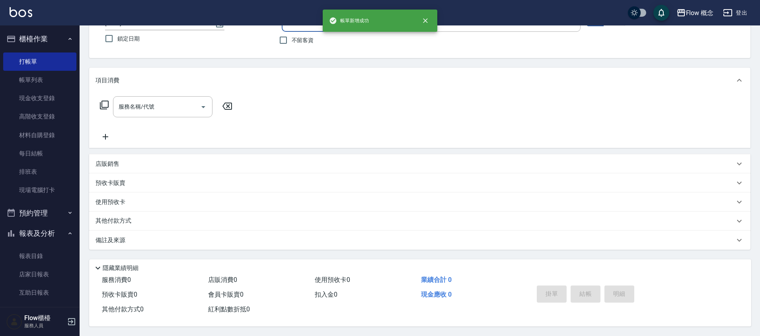
scroll to position [21, 0]
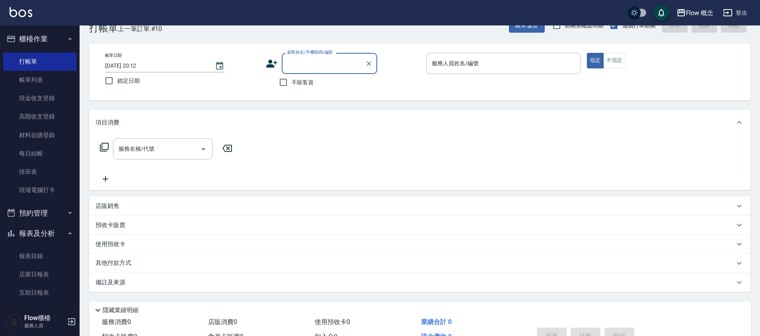
click at [301, 81] on span "不留客資" at bounding box center [303, 82] width 22 height 8
click at [292, 81] on input "不留客資" at bounding box center [283, 82] width 17 height 17
checkbox input "true"
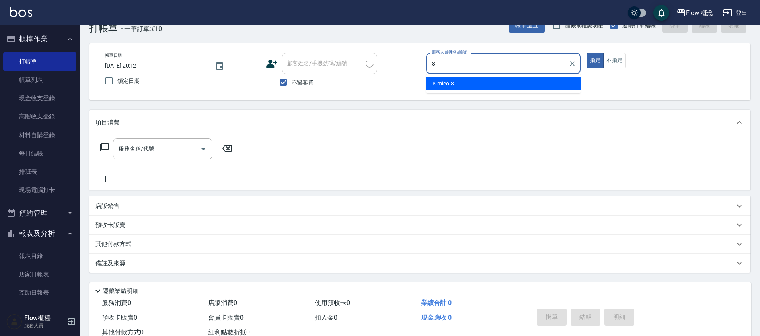
type input "Kimico-8"
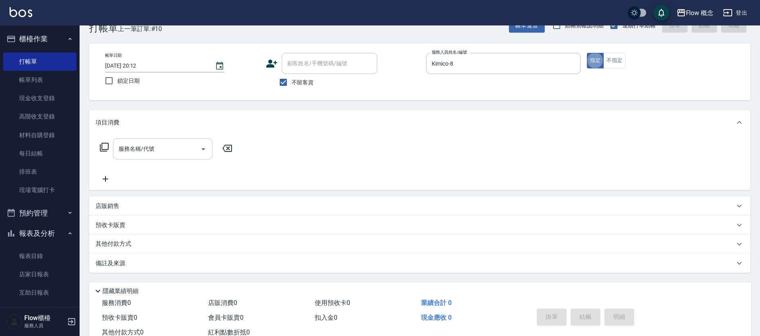
click at [165, 154] on input "服務名稱/代號" at bounding box center [157, 149] width 80 height 14
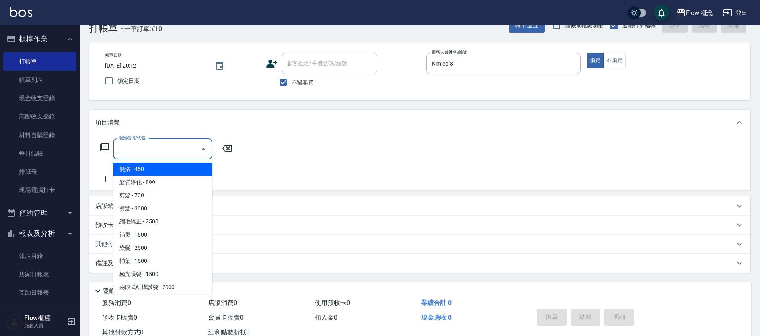
click at [159, 171] on span "髮浴 - 450" at bounding box center [162, 169] width 99 height 13
type input "髮浴 (101)"
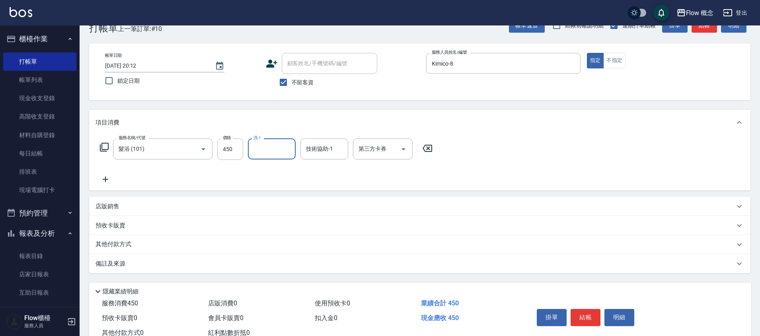
click at [273, 156] on div "洗-1" at bounding box center [272, 148] width 48 height 21
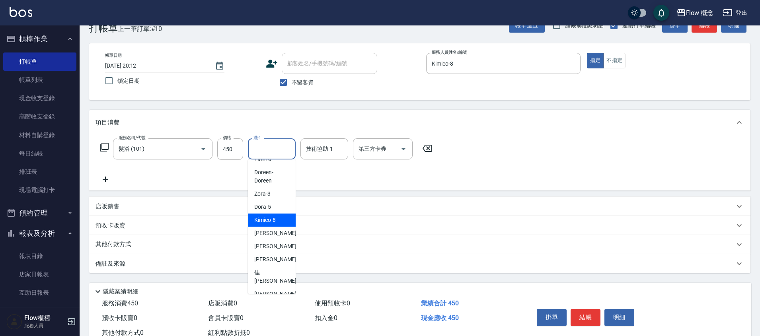
scroll to position [38, 0]
click at [274, 266] on div "佳[PERSON_NAME] -17" at bounding box center [272, 274] width 48 height 21
type input "佳[PERSON_NAME]-17"
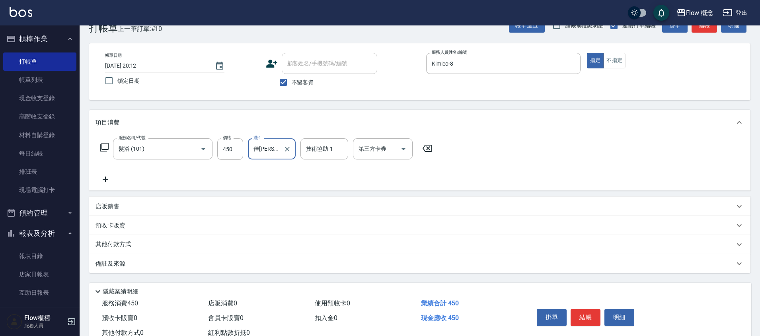
scroll to position [22, 0]
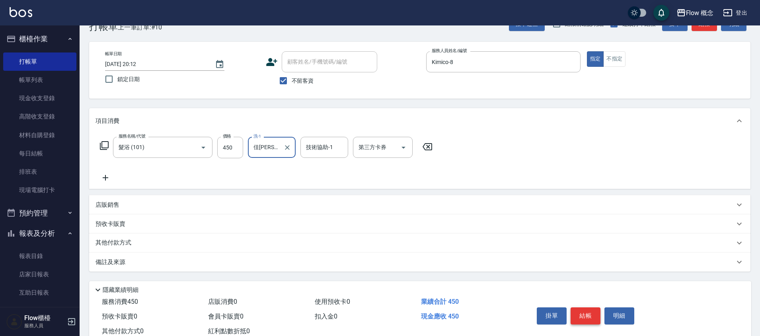
click at [585, 313] on button "結帳" at bounding box center [585, 315] width 30 height 17
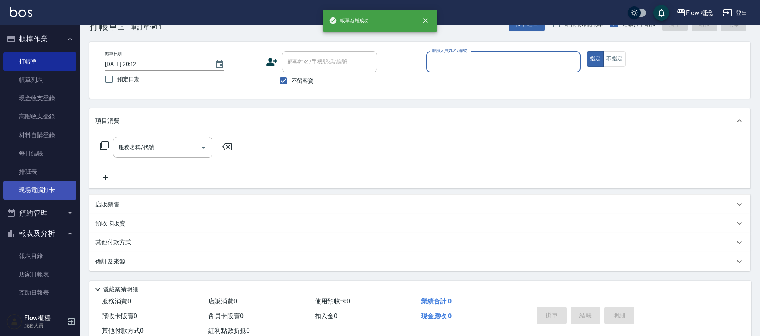
scroll to position [66, 0]
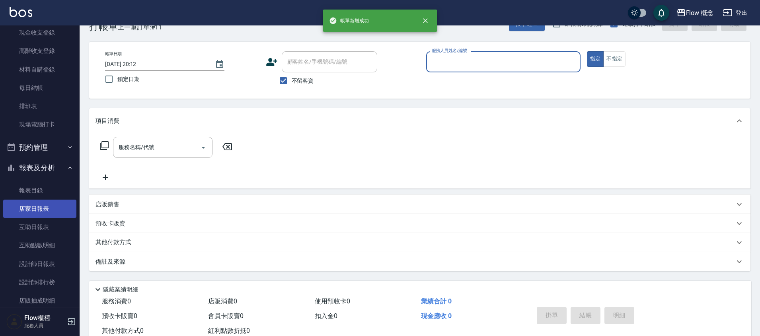
click at [44, 206] on link "店家日報表" at bounding box center [39, 209] width 73 height 18
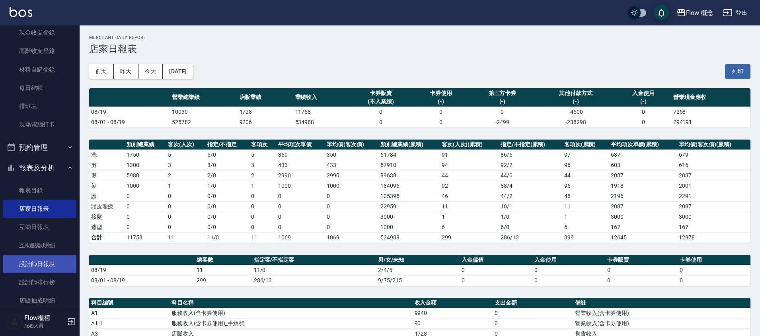
click at [46, 266] on link "設計師日報表" at bounding box center [39, 264] width 73 height 18
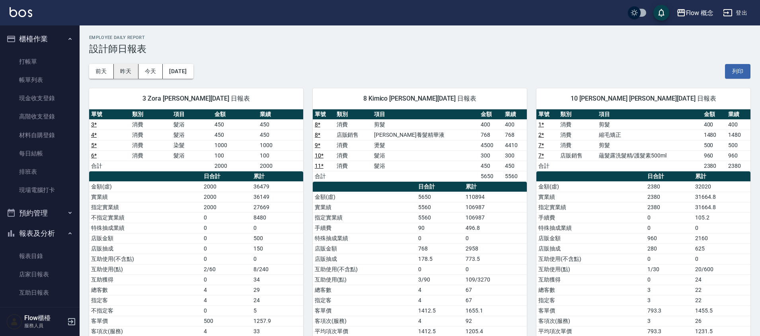
click at [131, 70] on button "昨天" at bounding box center [126, 71] width 25 height 15
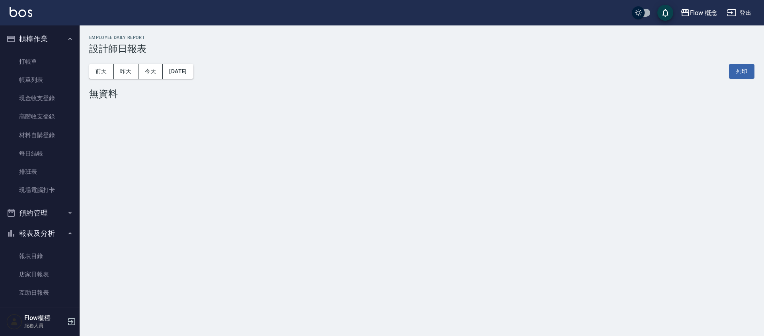
click at [101, 79] on div "[DATE] [DATE] [DATE] [DATE] 列印" at bounding box center [421, 71] width 665 height 34
click at [104, 70] on button "前天" at bounding box center [101, 71] width 25 height 15
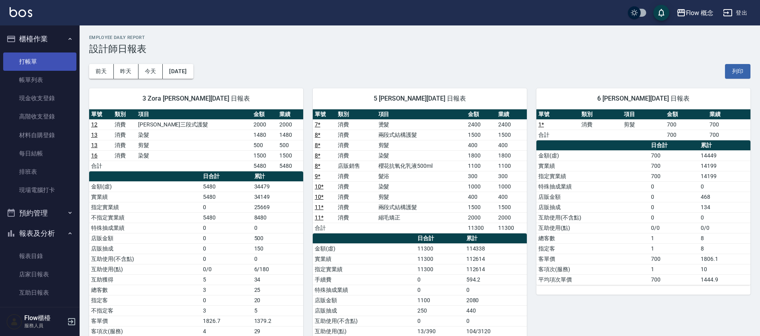
click at [38, 68] on link "打帳單" at bounding box center [39, 61] width 73 height 18
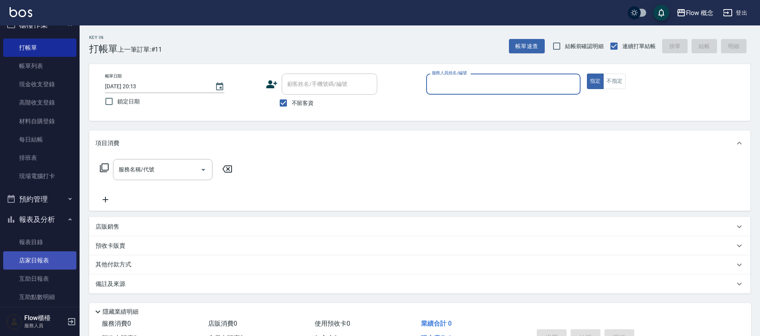
scroll to position [169, 0]
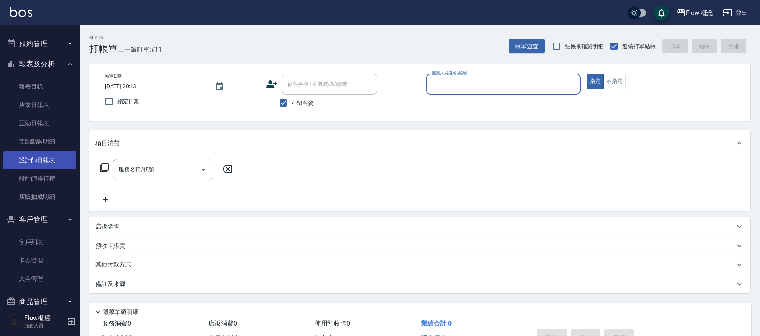
click at [39, 160] on link "設計師日報表" at bounding box center [39, 160] width 73 height 18
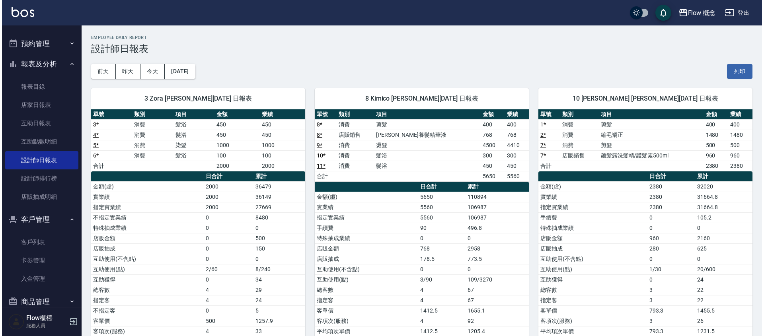
scroll to position [8, 0]
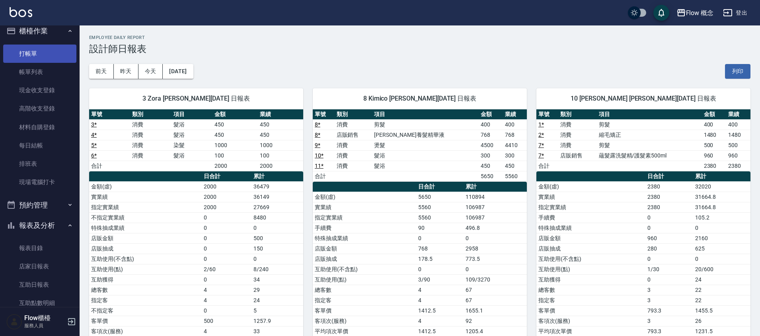
click at [38, 56] on link "打帳單" at bounding box center [39, 54] width 73 height 18
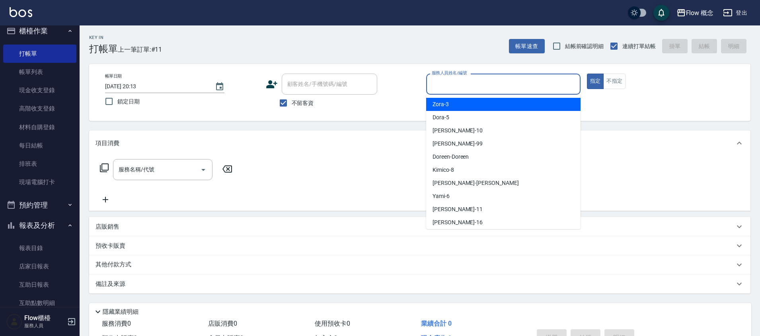
click at [481, 81] on input "服務人員姓名/編號" at bounding box center [503, 84] width 147 height 14
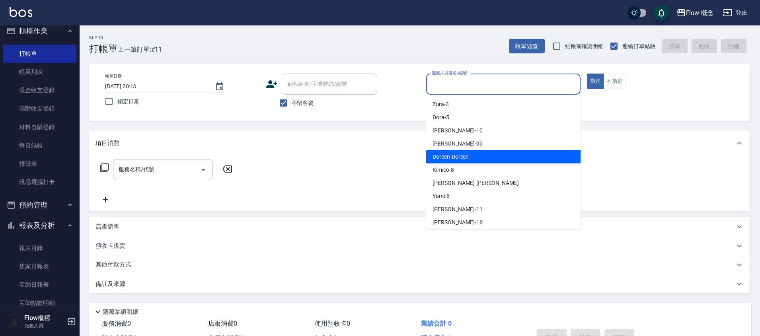
click at [459, 150] on div "Doreen -Doreen" at bounding box center [503, 156] width 154 height 13
type input "Doreen-Doreen"
click at [459, 150] on div "項目消費" at bounding box center [419, 142] width 661 height 25
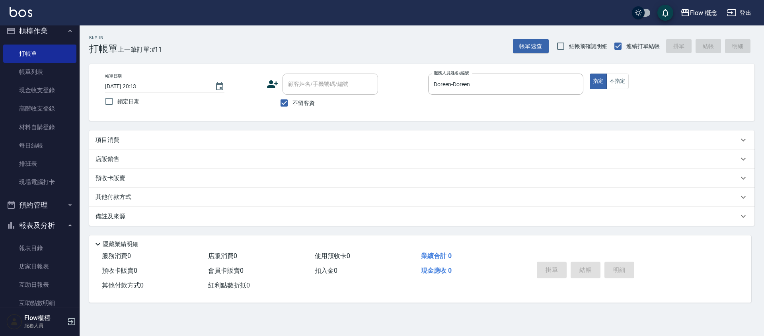
click at [226, 138] on div "項目消費" at bounding box center [416, 140] width 643 height 8
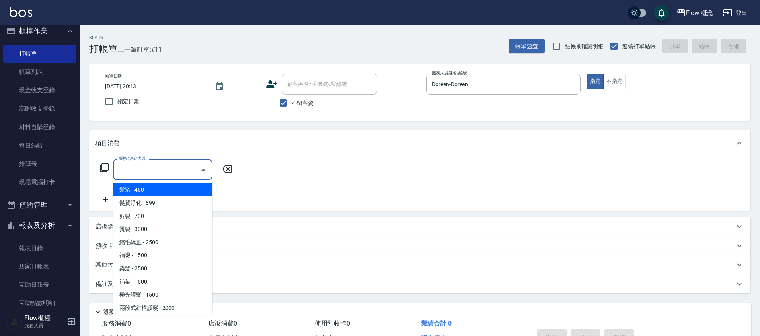
click at [173, 174] on input "服務名稱/代號" at bounding box center [157, 170] width 80 height 14
click at [146, 189] on span "髮浴 - 450" at bounding box center [162, 189] width 99 height 13
type input "髮浴 (101)"
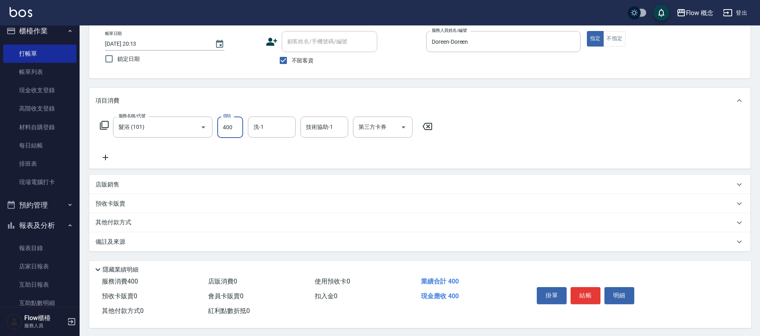
scroll to position [48, 0]
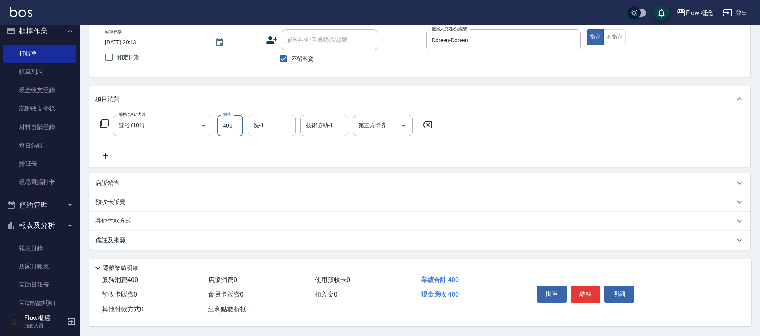
type input "400"
click at [569, 293] on div "掛單 結帳 明細" at bounding box center [585, 294] width 104 height 25
drag, startPoint x: 569, startPoint y: 293, endPoint x: 581, endPoint y: 292, distance: 12.8
click at [578, 293] on div "掛單 結帳 明細" at bounding box center [585, 294] width 104 height 25
click at [581, 294] on button "結帳" at bounding box center [585, 294] width 30 height 17
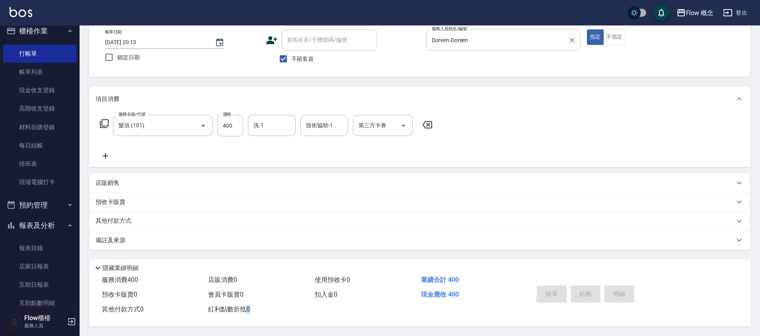
type input "[DATE] 20:14"
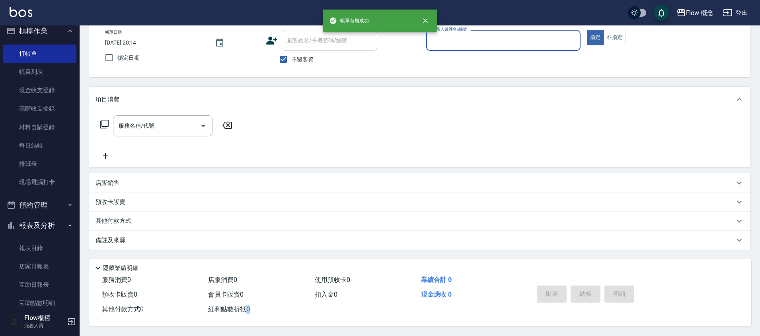
scroll to position [47, 0]
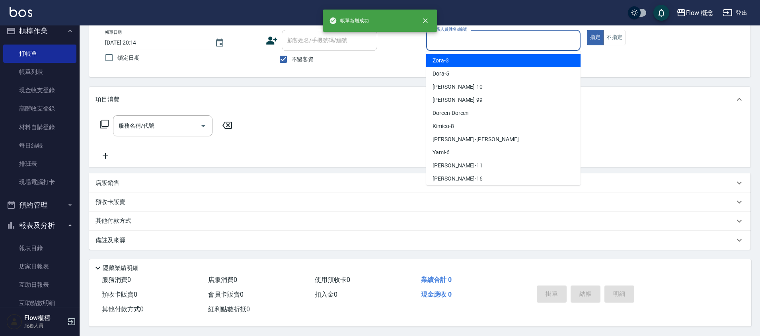
click at [510, 33] on input "服務人員姓名/編號" at bounding box center [503, 40] width 147 height 14
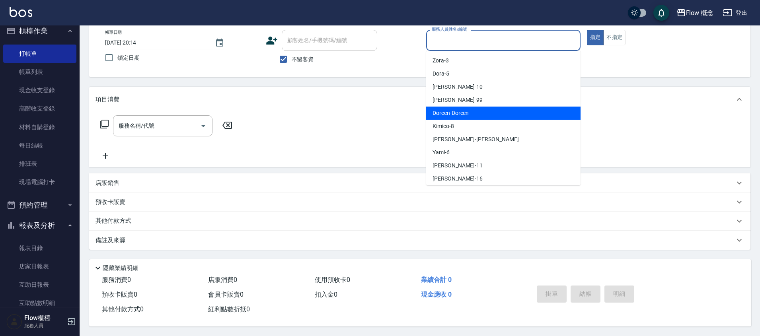
click at [463, 113] on span "Doreen -Doreen" at bounding box center [450, 113] width 36 height 8
type input "Doreen-Doreen"
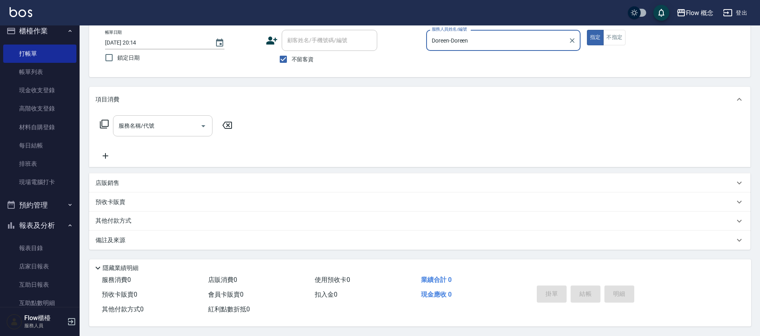
click at [186, 119] on input "服務名稱/代號" at bounding box center [157, 126] width 80 height 14
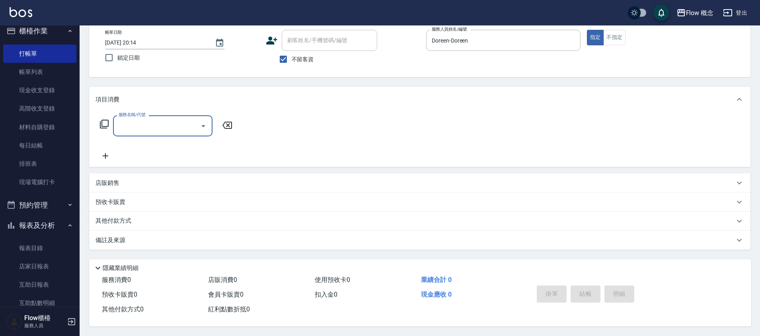
click at [186, 119] on input "服務名稱/代號" at bounding box center [157, 126] width 80 height 14
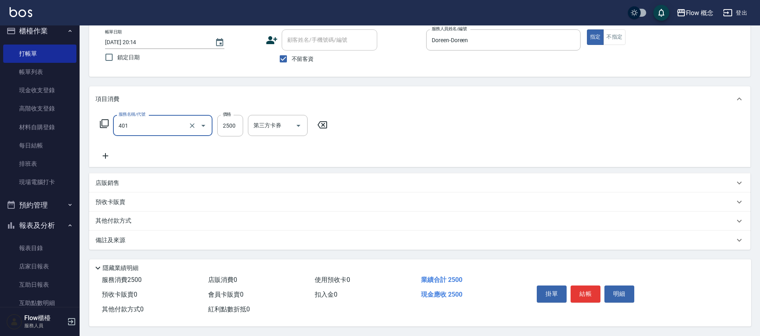
type input "染髮(401)"
type input "3500"
click at [322, 124] on input "技術協助-1" at bounding box center [324, 126] width 41 height 14
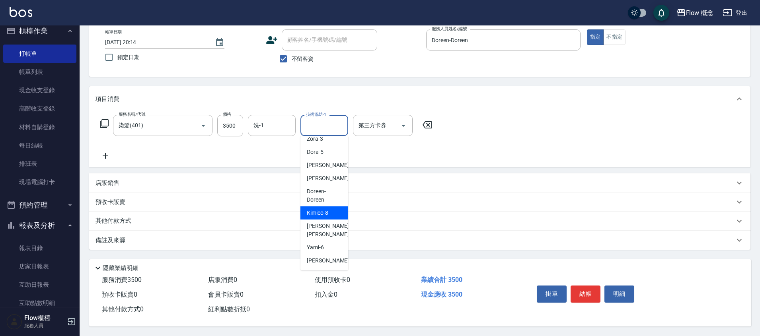
scroll to position [38, 0]
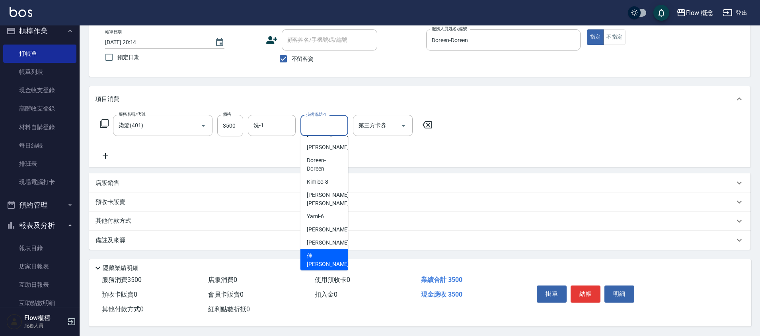
click at [321, 252] on span "佳[PERSON_NAME] -17" at bounding box center [332, 260] width 50 height 17
type input "佳[PERSON_NAME]-17"
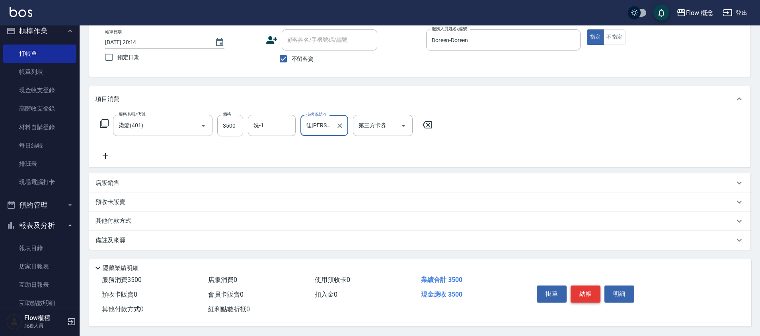
click at [596, 291] on button "結帳" at bounding box center [585, 294] width 30 height 17
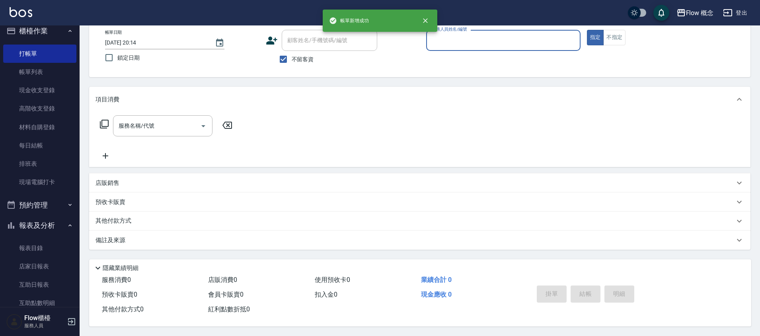
click at [444, 42] on input "服務人員姓名/編號" at bounding box center [503, 40] width 147 height 14
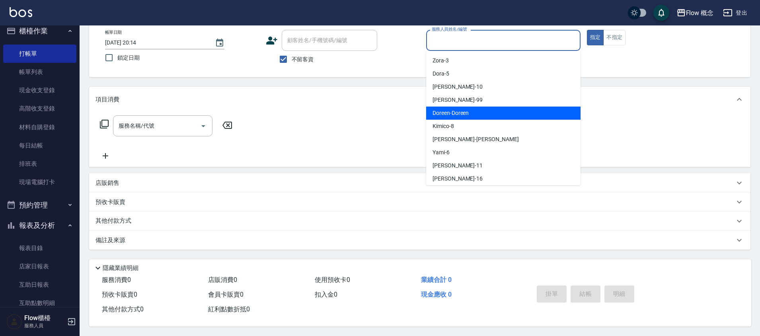
click at [455, 109] on span "Doreen -Doreen" at bounding box center [450, 113] width 36 height 8
type input "Doreen-Doreen"
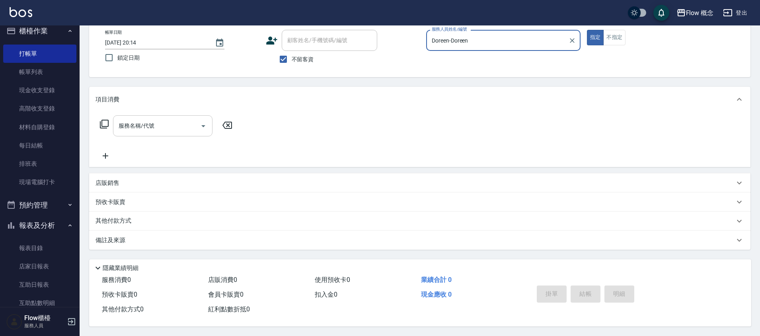
click at [167, 120] on input "服務名稱/代號" at bounding box center [157, 126] width 80 height 14
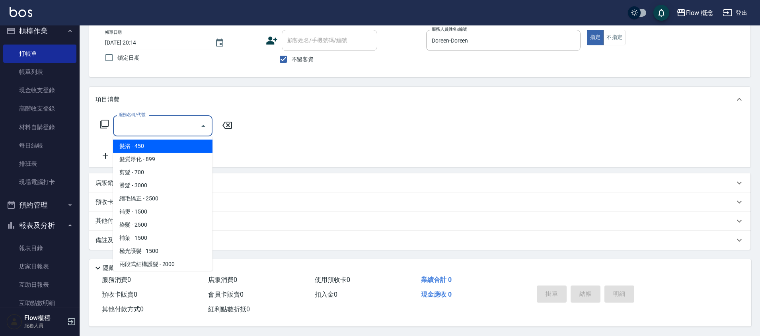
click at [161, 140] on span "髮浴 - 450" at bounding box center [162, 146] width 99 height 13
type input "髮浴 (101)"
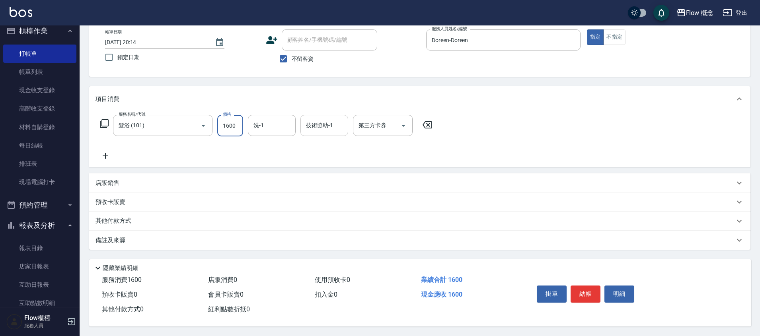
type input "1600"
drag, startPoint x: 327, startPoint y: 120, endPoint x: 325, endPoint y: 130, distance: 10.9
click at [327, 120] on input "技術協助-1" at bounding box center [324, 126] width 41 height 14
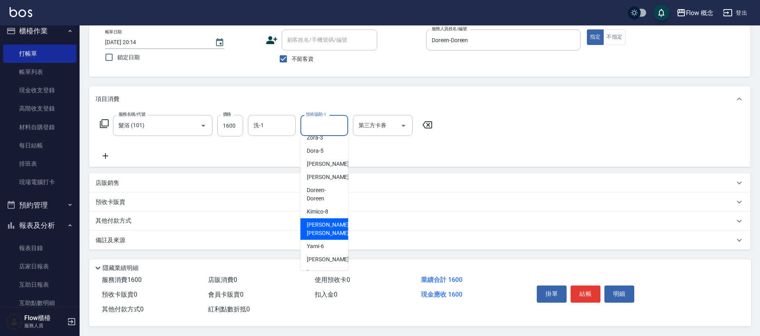
scroll to position [19, 0]
click at [324, 268] on div "佳[PERSON_NAME] -17" at bounding box center [324, 278] width 48 height 21
type input "佳[PERSON_NAME]-17"
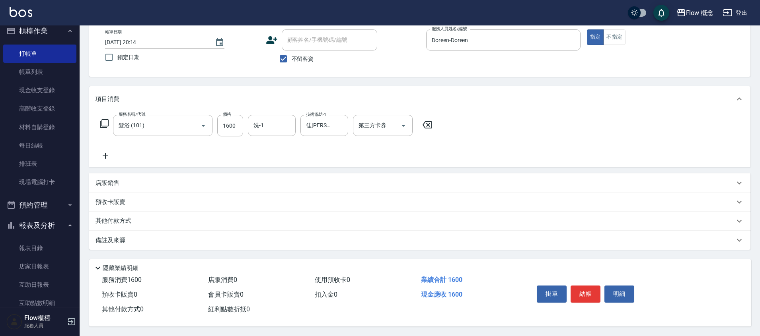
click at [324, 259] on div "隱藏業績明細" at bounding box center [420, 266] width 662 height 14
click at [574, 292] on button "結帳" at bounding box center [585, 294] width 30 height 17
type input "[DATE] 20:15"
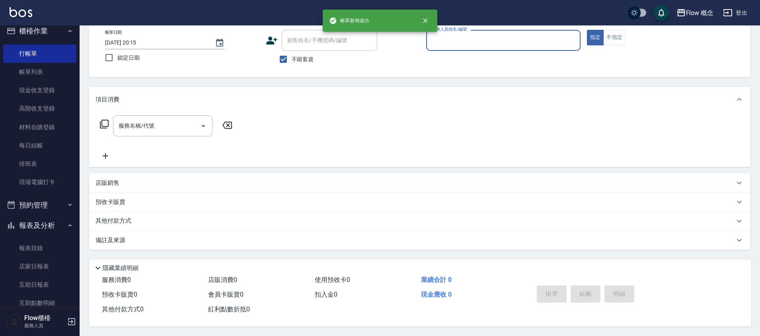
click at [465, 38] on input "服務人員姓名/編號" at bounding box center [503, 40] width 147 height 14
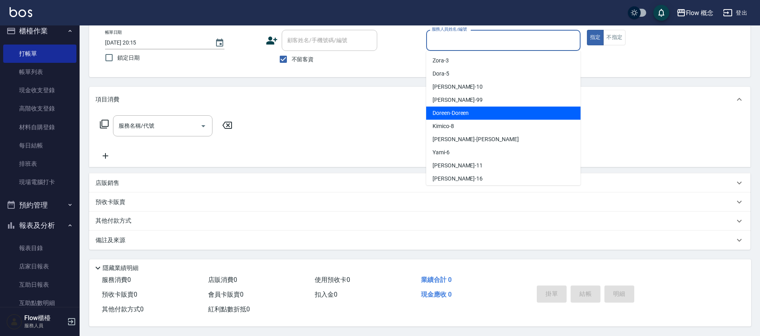
click at [451, 112] on span "Doreen -Doreen" at bounding box center [450, 113] width 36 height 8
type input "Doreen-Doreen"
click at [451, 112] on div "服務名稱/代號 服務名稱/代號" at bounding box center [419, 139] width 661 height 55
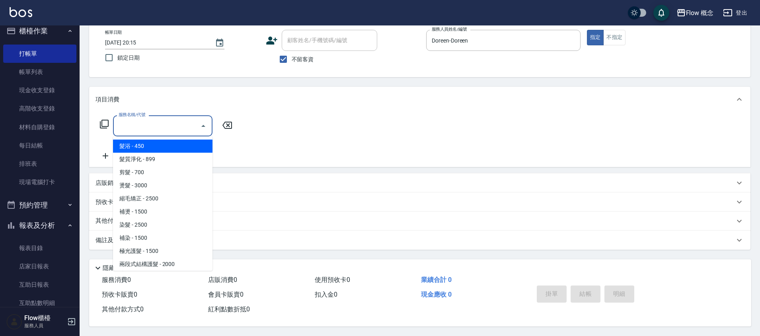
click at [150, 119] on input "服務名稱/代號" at bounding box center [157, 126] width 80 height 14
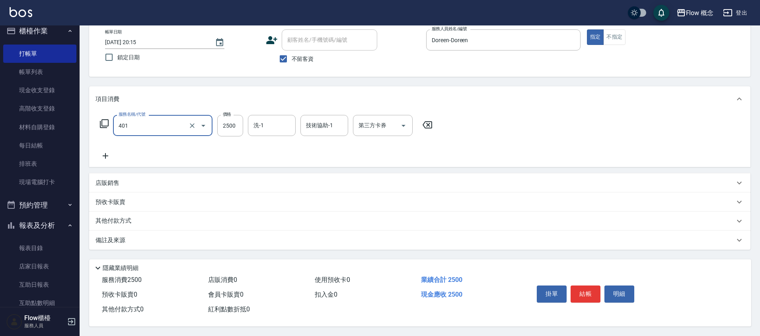
type input "染髮(401)"
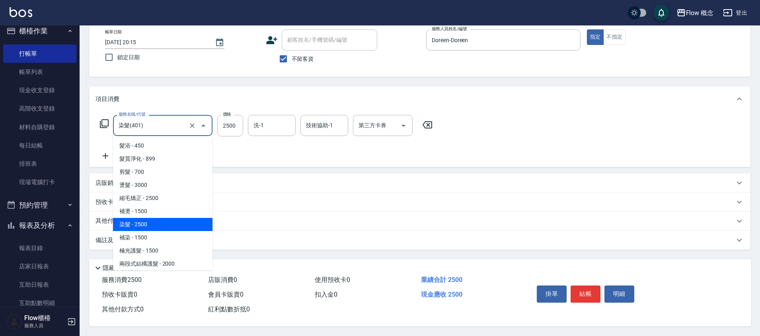
click at [167, 122] on input "染髮(401)" at bounding box center [152, 126] width 70 height 14
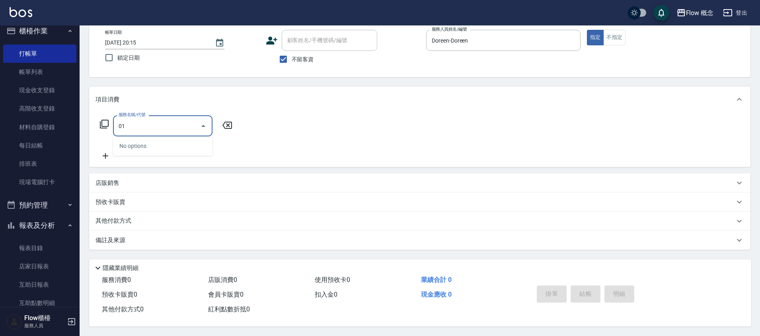
type input "0"
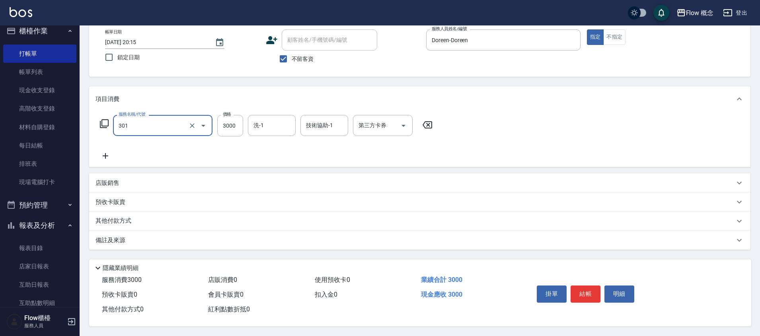
type input "燙髮(301)"
type input "4300"
click at [584, 294] on button "結帳" at bounding box center [585, 294] width 30 height 17
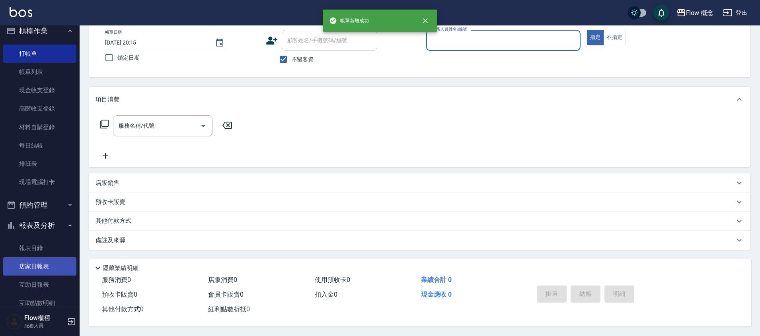
scroll to position [10, 0]
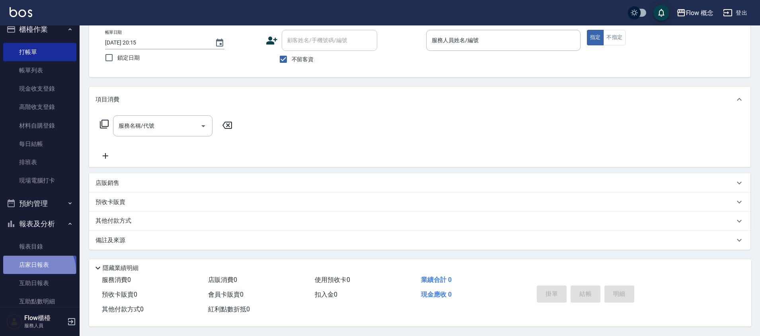
click at [37, 270] on link "店家日報表" at bounding box center [39, 265] width 73 height 18
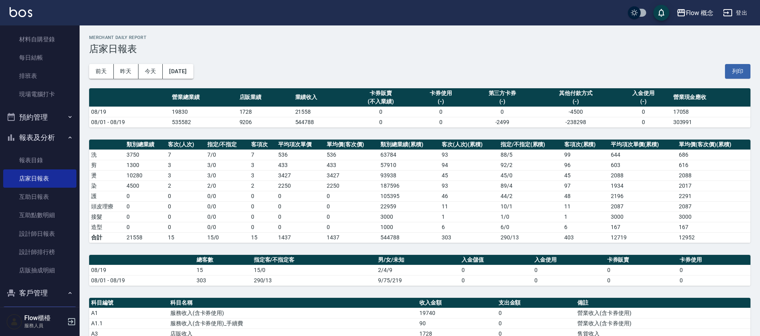
scroll to position [137, 0]
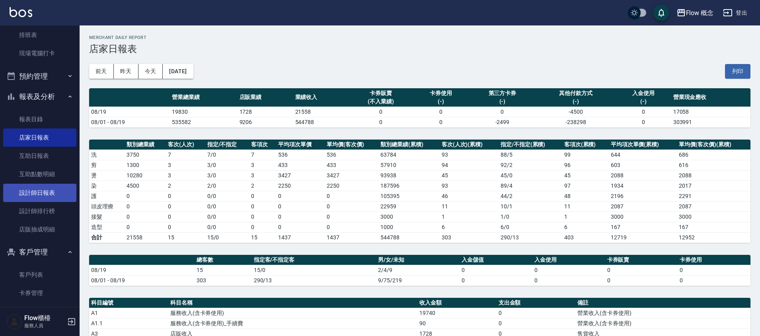
click at [49, 200] on link "設計師日報表" at bounding box center [39, 193] width 73 height 18
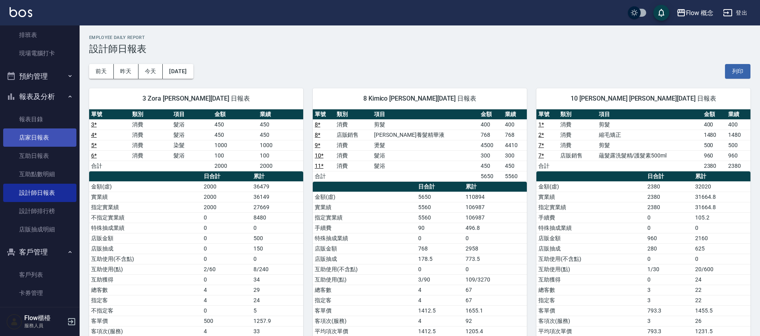
click at [39, 138] on link "店家日報表" at bounding box center [39, 137] width 73 height 18
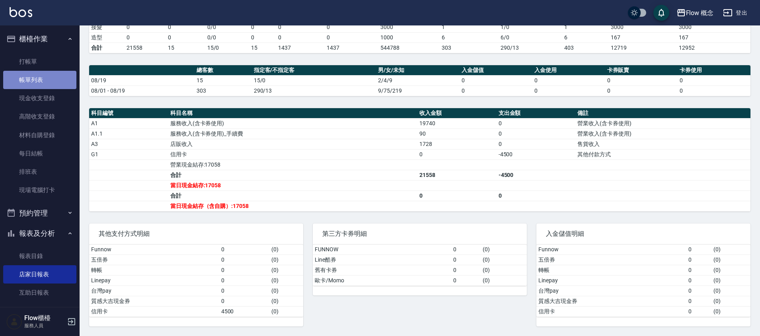
click at [41, 78] on link "帳單列表" at bounding box center [39, 80] width 73 height 18
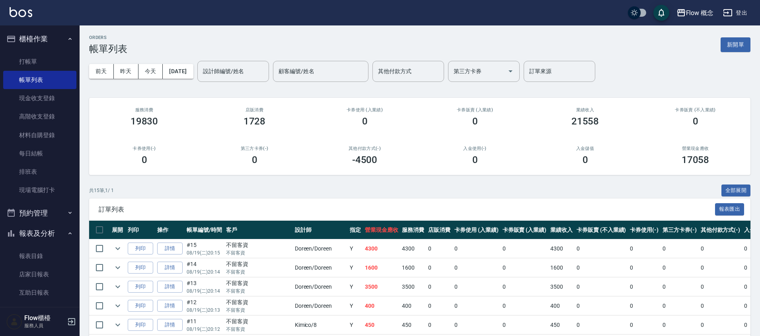
click at [242, 82] on div "[DATE] [DATE] [DATE] [DATE] 設計師編號/姓名 設計師編號/姓名 顧客編號/姓名 顧客編號/姓名 其他付款方式 其他付款方式 第三方…" at bounding box center [419, 71] width 661 height 34
click at [243, 82] on div "設計師編號/姓名" at bounding box center [233, 71] width 72 height 21
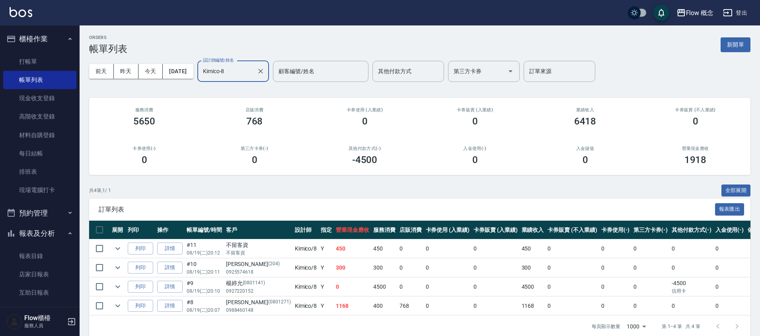
type input "Kimico-8"
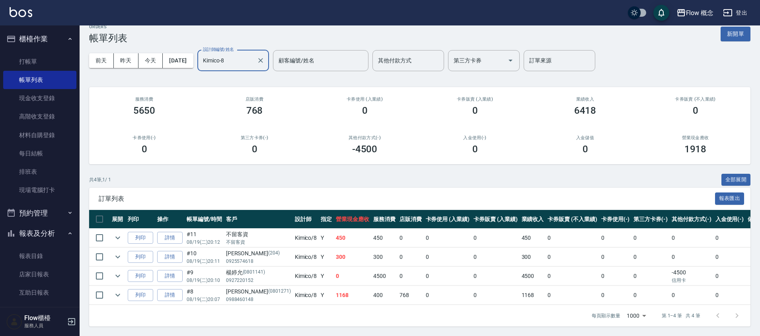
scroll to position [17, 0]
click at [36, 85] on link "帳單列表" at bounding box center [39, 80] width 73 height 18
click at [43, 68] on link "打帳單" at bounding box center [39, 61] width 73 height 18
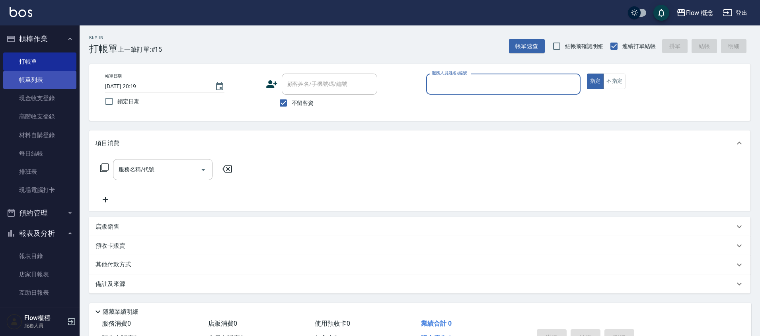
click at [14, 78] on link "帳單列表" at bounding box center [39, 80] width 73 height 18
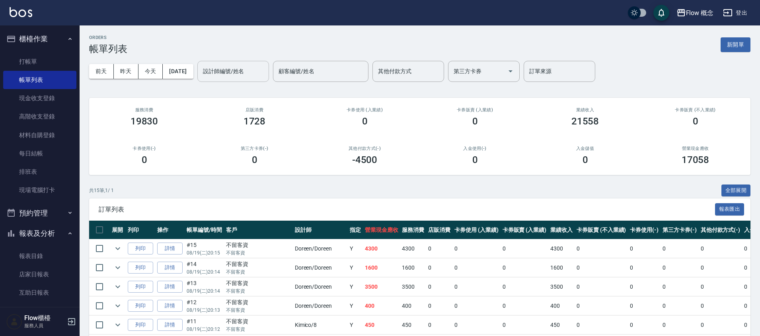
click at [253, 66] on input "設計師編號/姓名" at bounding box center [233, 71] width 64 height 14
click at [321, 150] on h2 "其他付款方式(-)" at bounding box center [364, 148] width 91 height 5
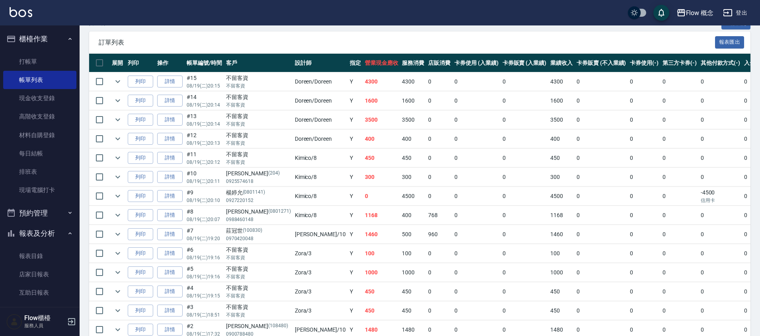
scroll to position [165, 0]
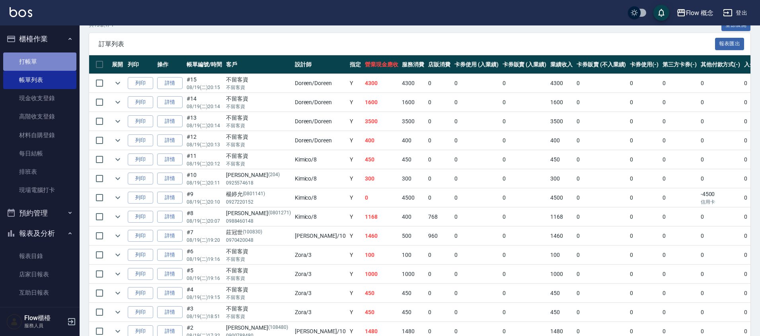
click at [50, 58] on link "打帳單" at bounding box center [39, 61] width 73 height 18
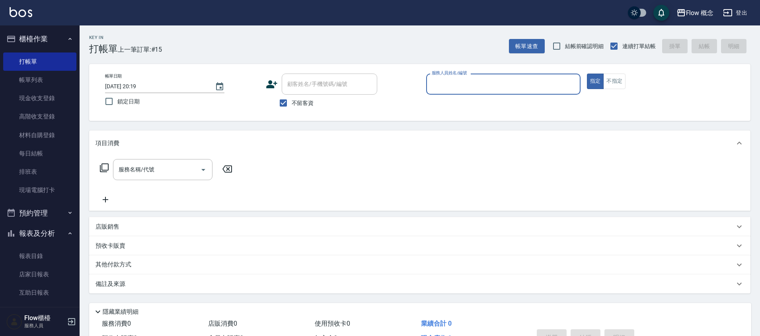
click at [475, 86] on input "服務人員姓名/編號" at bounding box center [503, 84] width 147 height 14
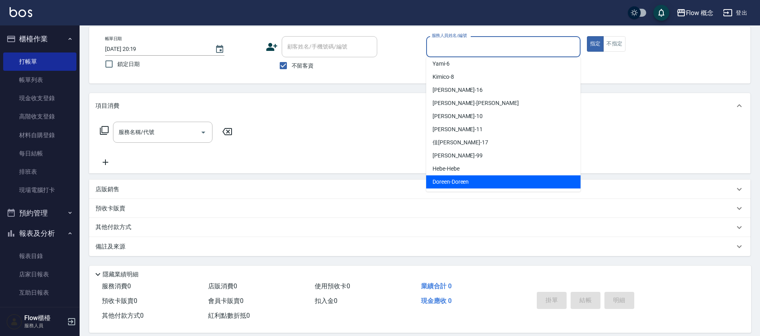
scroll to position [47, 0]
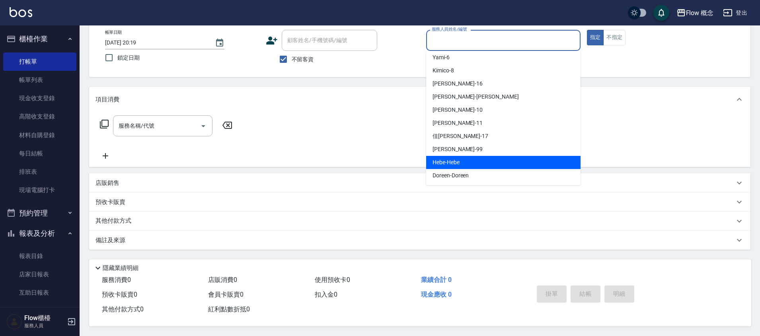
click at [467, 161] on div "Hebe -Hebe" at bounding box center [503, 162] width 154 height 13
type input "Hebe-Hebe"
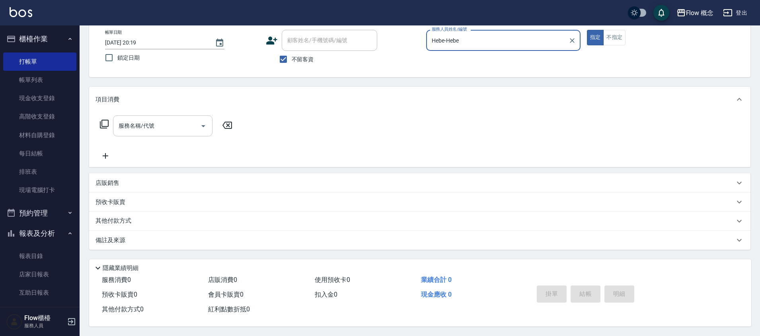
click at [143, 127] on input "服務名稱/代號" at bounding box center [157, 126] width 80 height 14
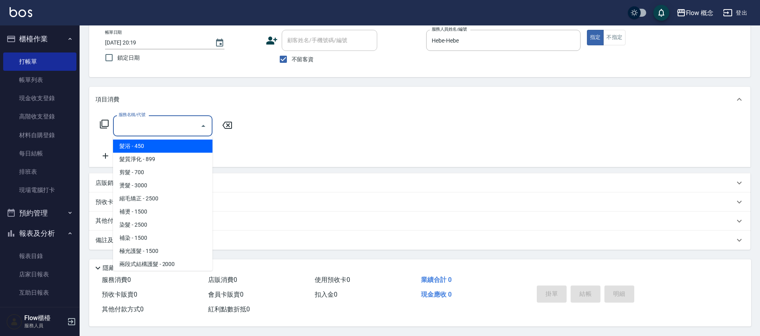
click at [141, 142] on span "髮浴 - 450" at bounding box center [162, 146] width 99 height 13
type input "髮浴 (101)"
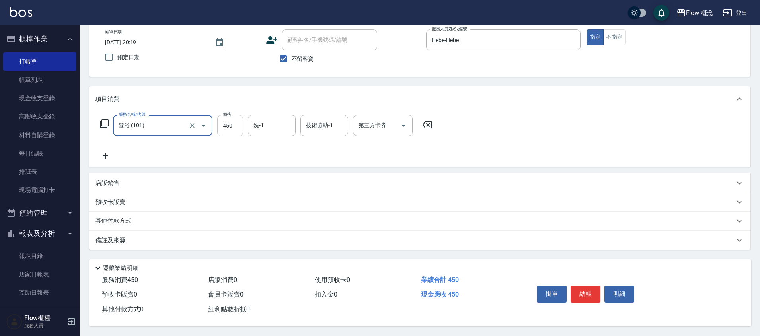
click at [241, 123] on input "450" at bounding box center [230, 125] width 26 height 21
type input "350"
click at [586, 290] on button "結帳" at bounding box center [585, 294] width 30 height 17
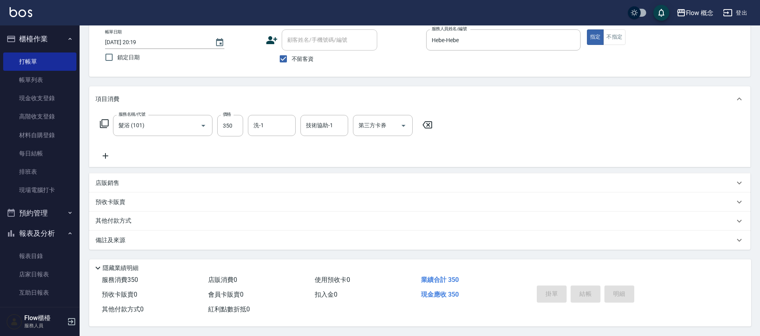
type input "[DATE] 20:20"
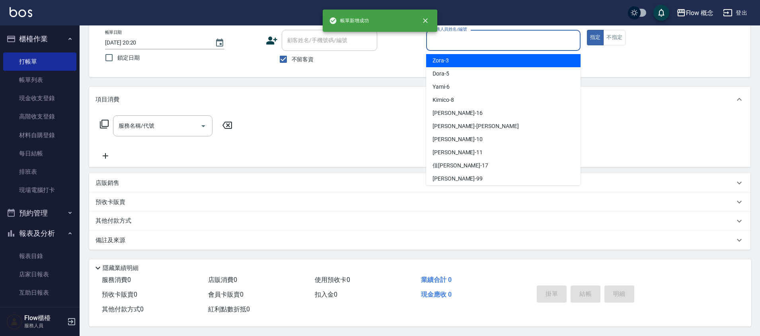
click at [448, 41] on input "服務人員姓名/編號" at bounding box center [503, 40] width 147 height 14
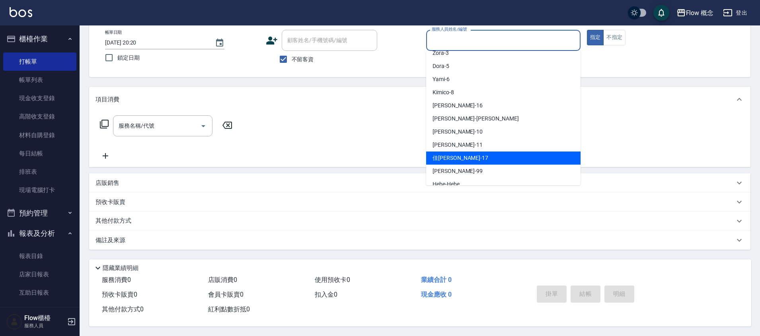
scroll to position [29, 0]
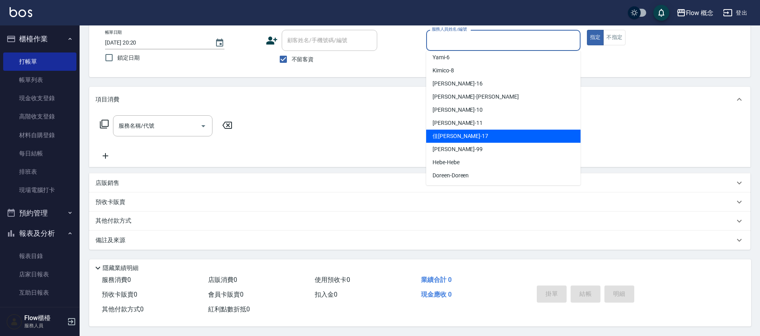
click at [460, 158] on div "Hebe -Hebe" at bounding box center [503, 162] width 154 height 13
type input "Hebe-Hebe"
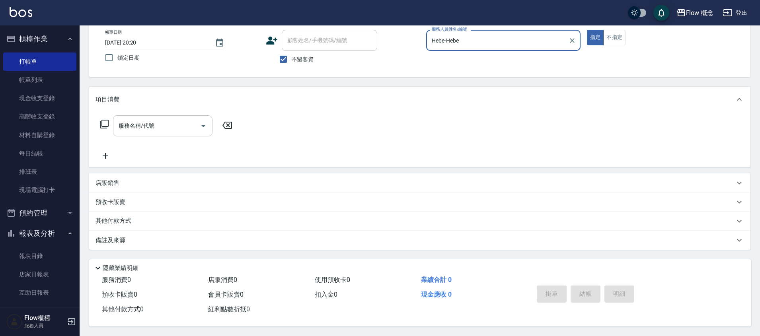
click at [159, 124] on input "服務名稱/代號" at bounding box center [157, 126] width 80 height 14
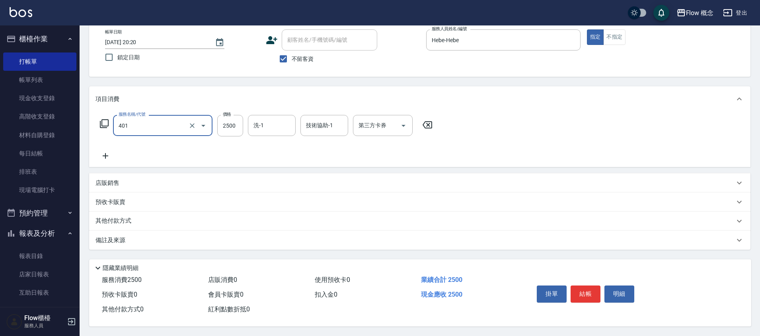
type input "染髮(401)"
type input "1935"
click at [122, 217] on p "其他付款方式" at bounding box center [115, 221] width 40 height 9
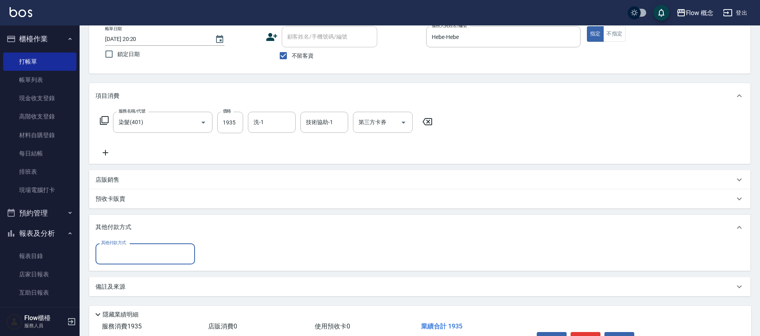
scroll to position [0, 0]
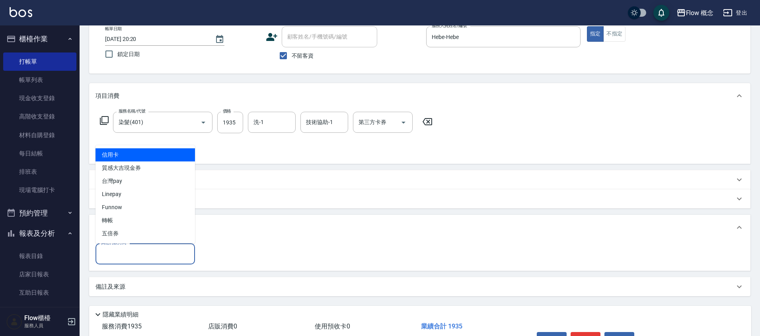
click at [122, 259] on input "其他付款方式" at bounding box center [145, 254] width 92 height 14
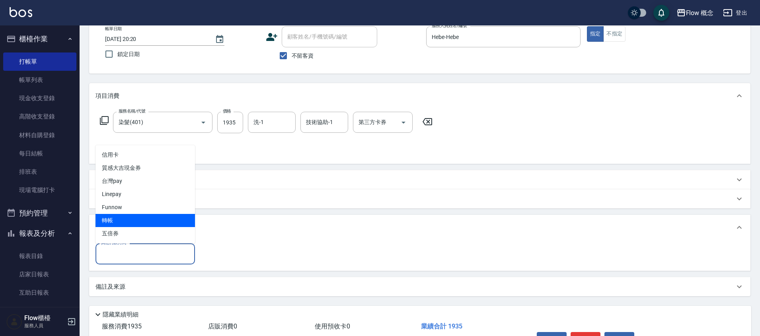
click at [128, 217] on span "轉帳" at bounding box center [144, 220] width 99 height 13
type input "轉帳"
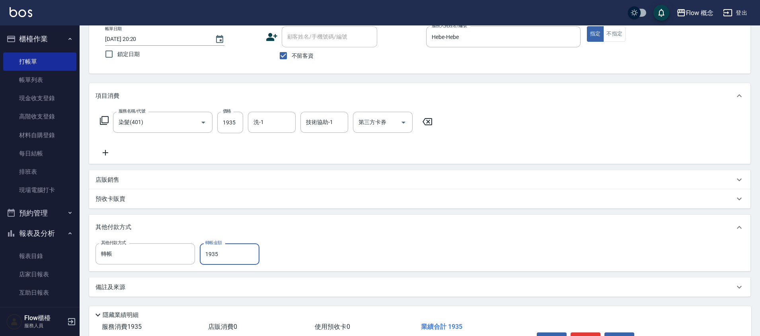
type input "1935"
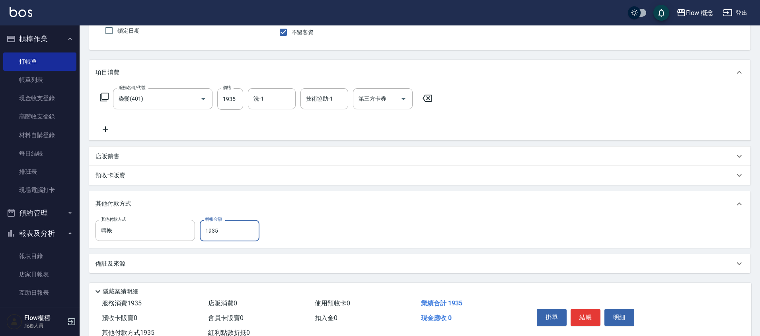
scroll to position [98, 0]
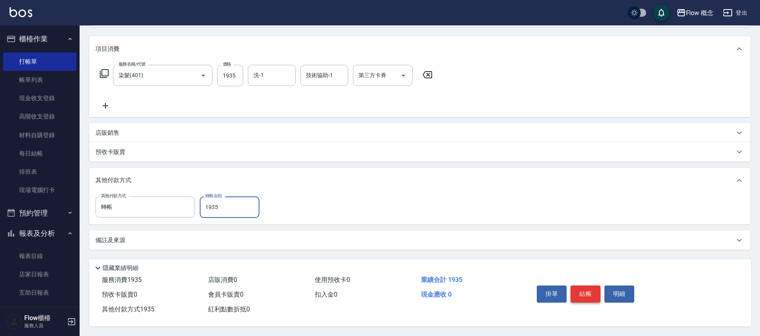
click at [581, 292] on button "結帳" at bounding box center [585, 294] width 30 height 17
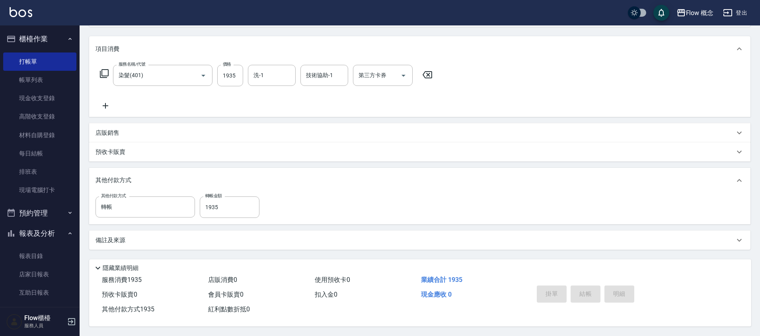
type input "[DATE] 20:21"
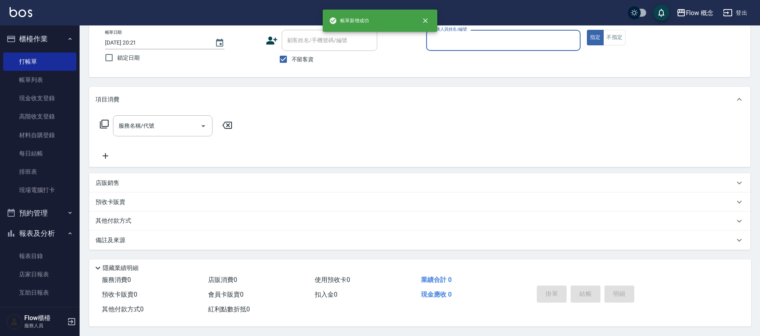
scroll to position [0, 0]
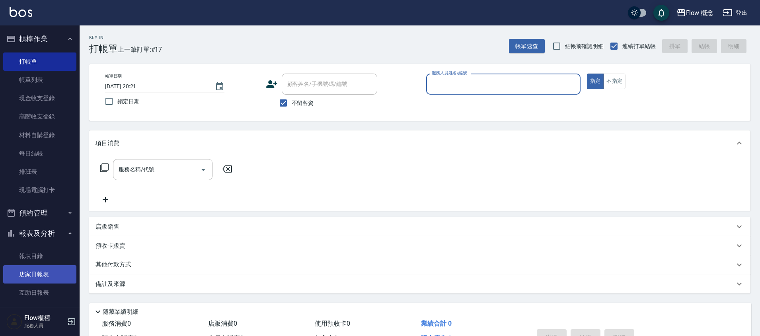
click at [39, 272] on link "店家日報表" at bounding box center [39, 274] width 73 height 18
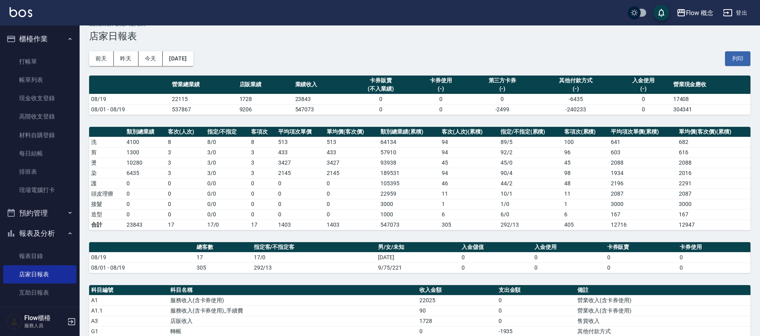
scroll to position [131, 0]
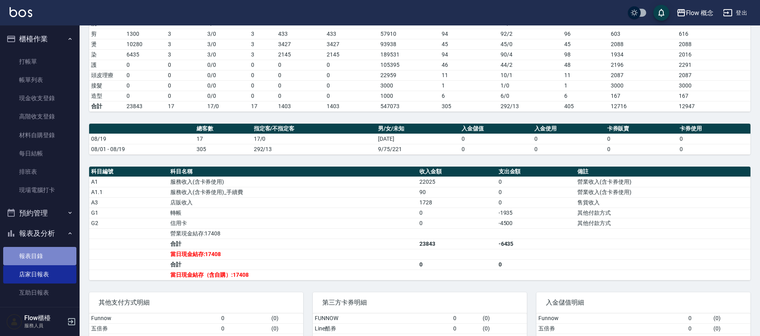
click at [41, 257] on link "報表目錄" at bounding box center [39, 256] width 73 height 18
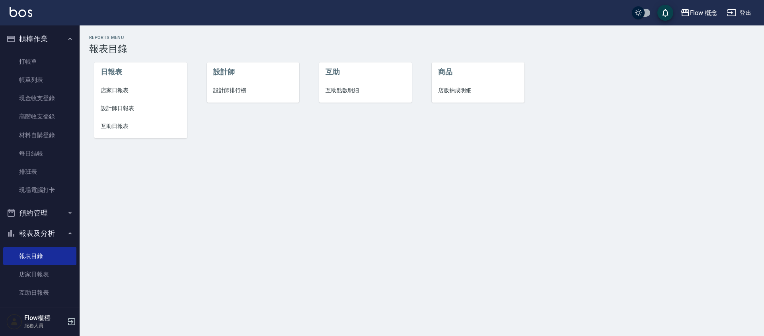
click at [126, 111] on span "設計師日報表" at bounding box center [141, 108] width 80 height 8
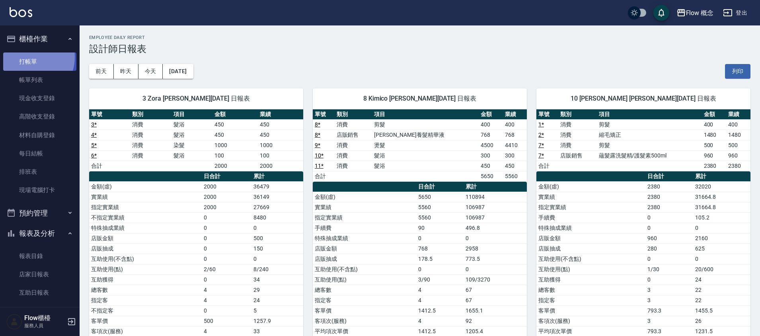
click at [29, 57] on link "打帳單" at bounding box center [39, 61] width 73 height 18
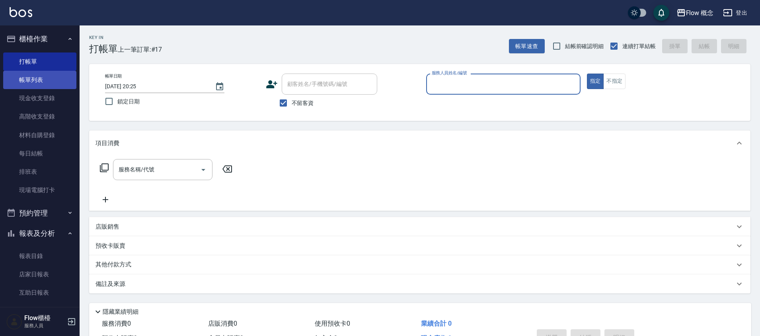
click at [41, 84] on link "帳單列表" at bounding box center [39, 80] width 73 height 18
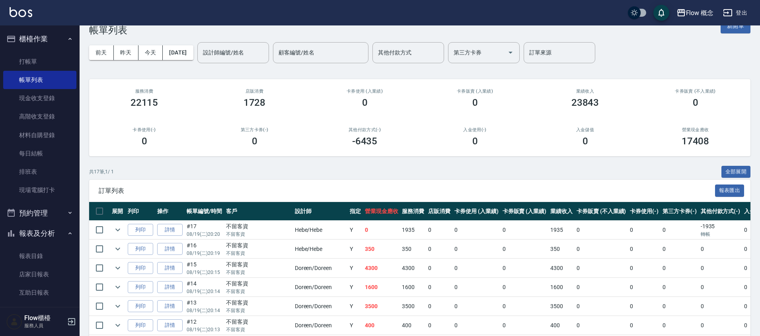
scroll to position [28, 0]
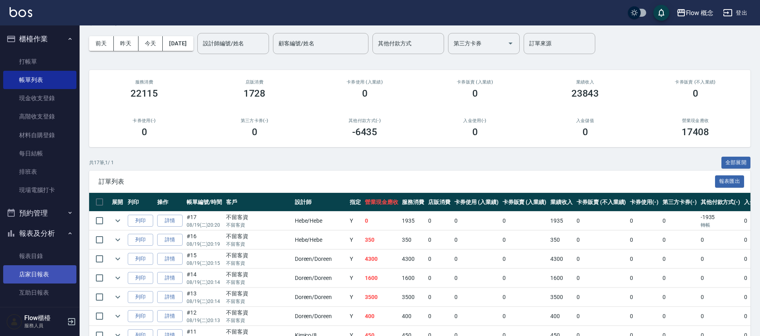
click at [41, 282] on link "店家日報表" at bounding box center [39, 274] width 73 height 18
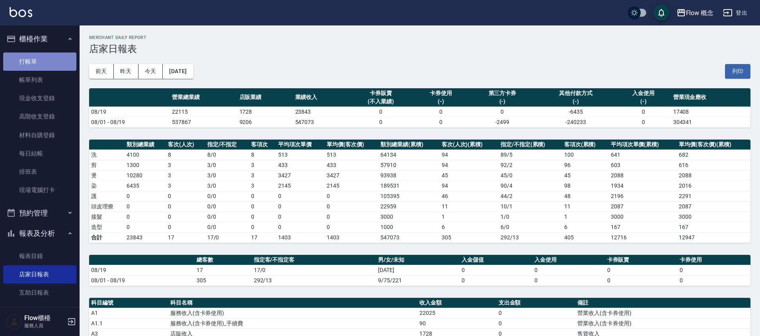
click at [48, 66] on link "打帳單" at bounding box center [39, 61] width 73 height 18
